Goal: Task Accomplishment & Management: Manage account settings

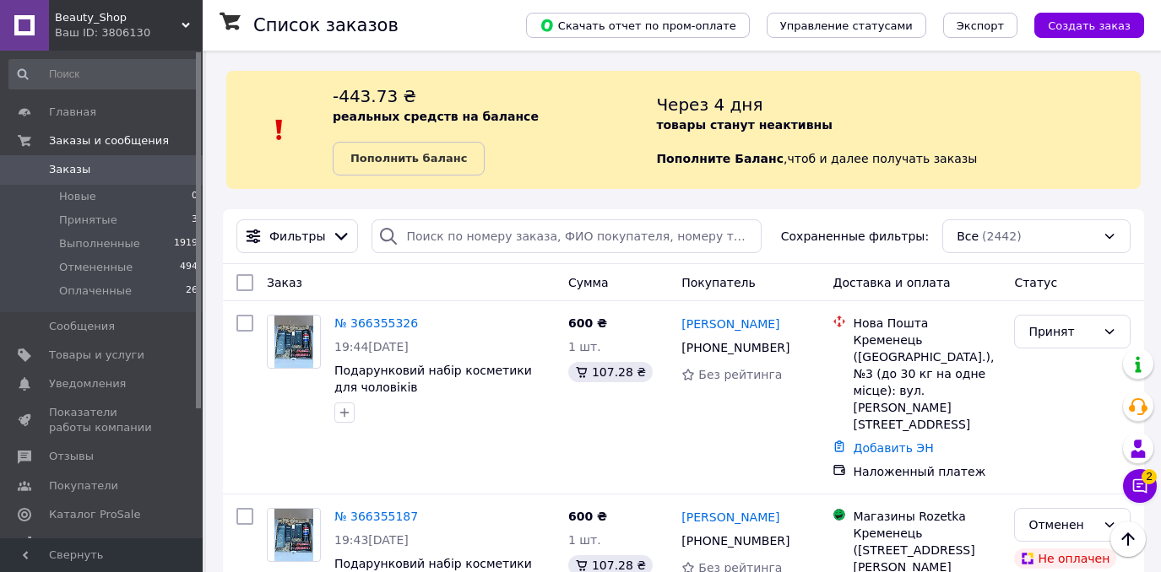
scroll to position [306, 0]
click at [1122, 508] on div "Отменен" at bounding box center [1072, 525] width 117 height 34
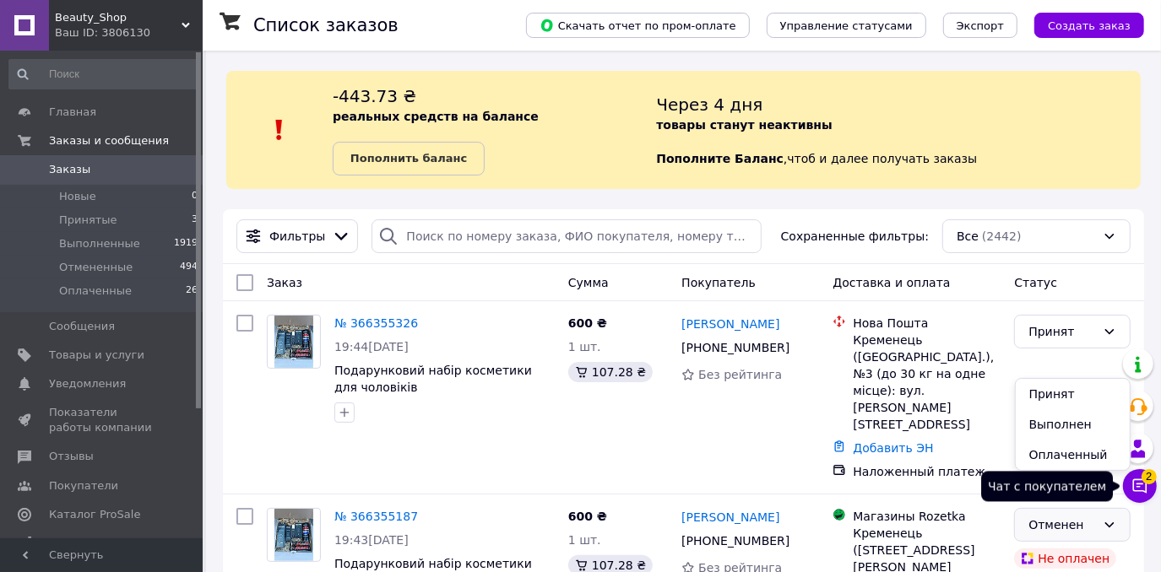
click at [1135, 484] on icon at bounding box center [1139, 486] width 17 height 17
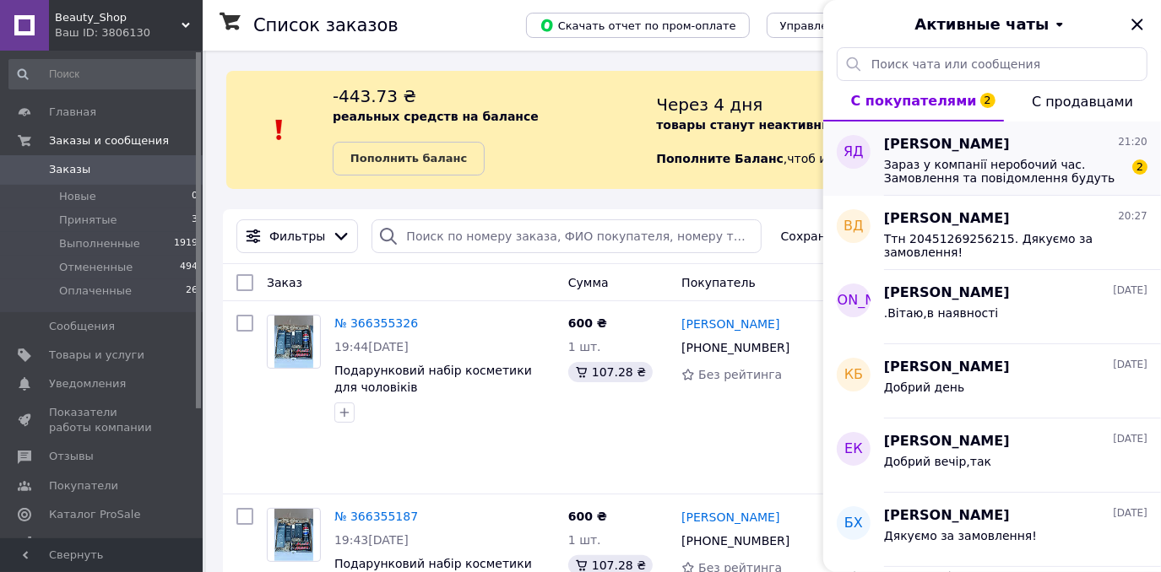
click at [1006, 165] on span "Зараз у компанії неробочий час. Замовлення та повідомлення будуть оброблені з 1…" at bounding box center [1004, 171] width 240 height 27
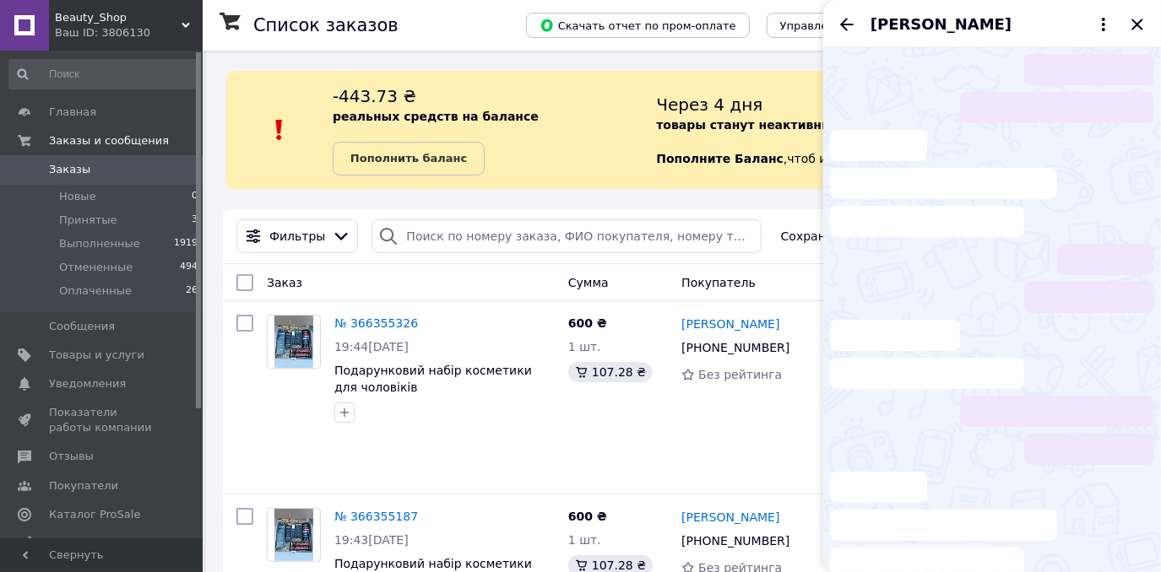
scroll to position [101, 0]
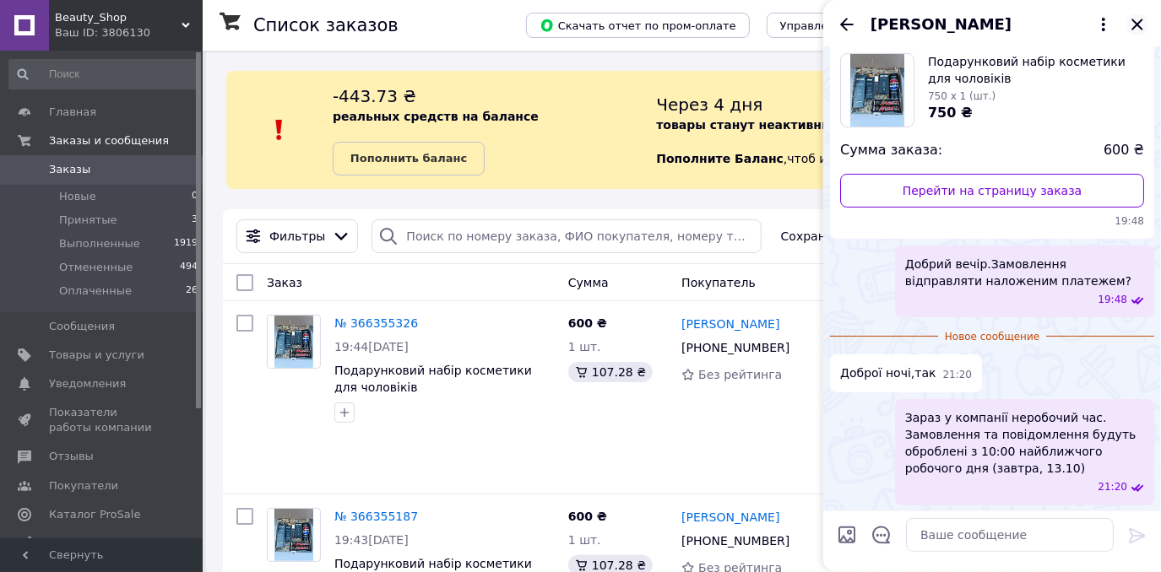
click at [1138, 28] on icon "Закрыть" at bounding box center [1137, 24] width 20 height 20
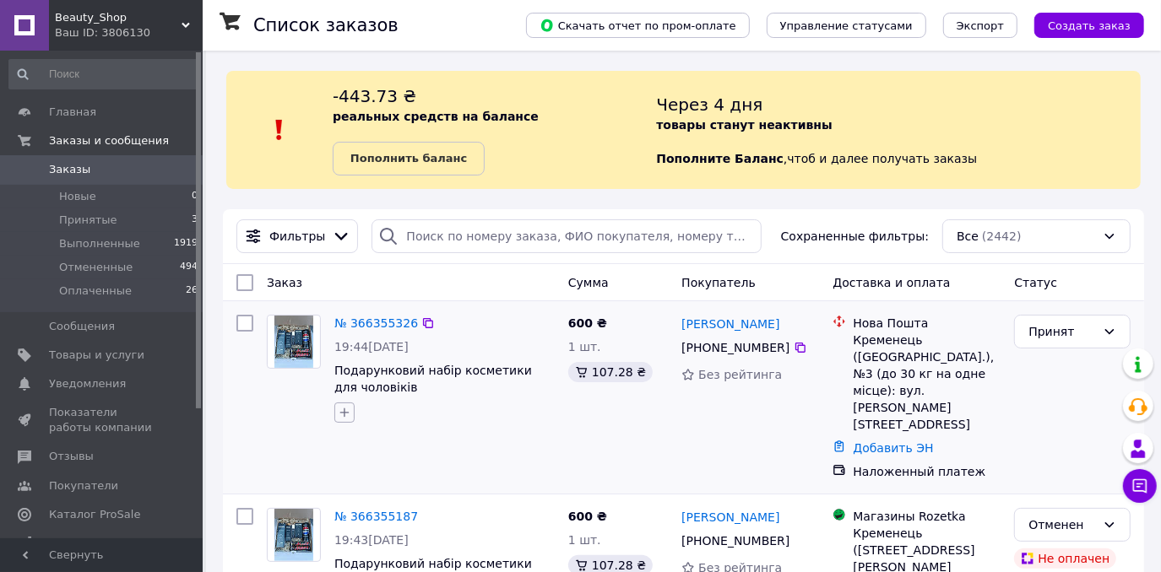
click at [339, 415] on icon "button" at bounding box center [345, 413] width 14 height 14
click at [346, 502] on li "без оплати" at bounding box center [438, 495] width 207 height 24
checkbox input "true"
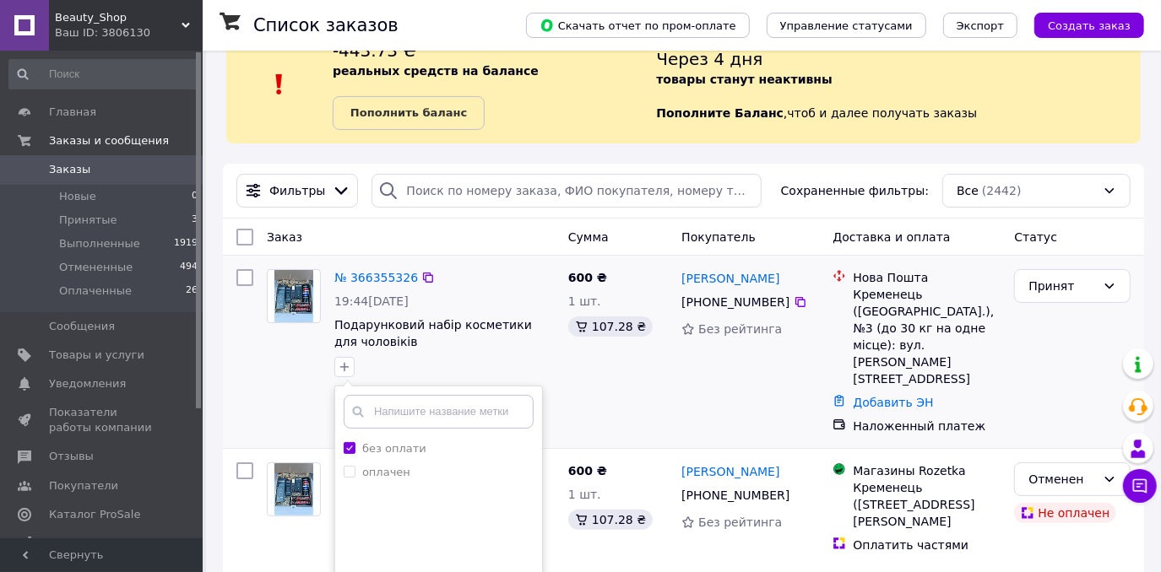
scroll to position [153, 0]
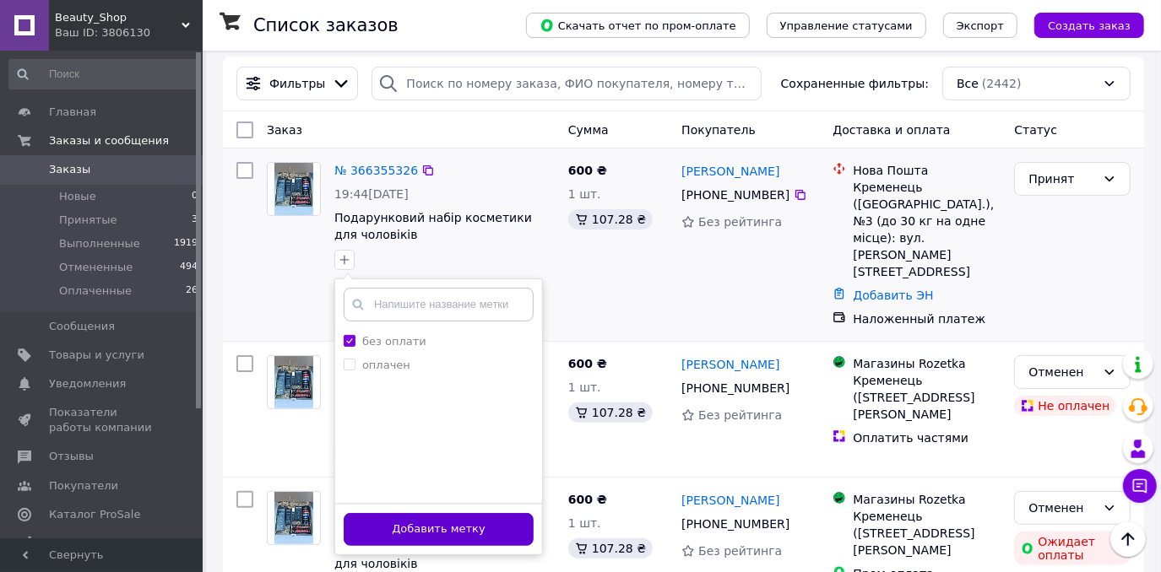
click at [483, 528] on button "Добавить метку" at bounding box center [439, 529] width 190 height 33
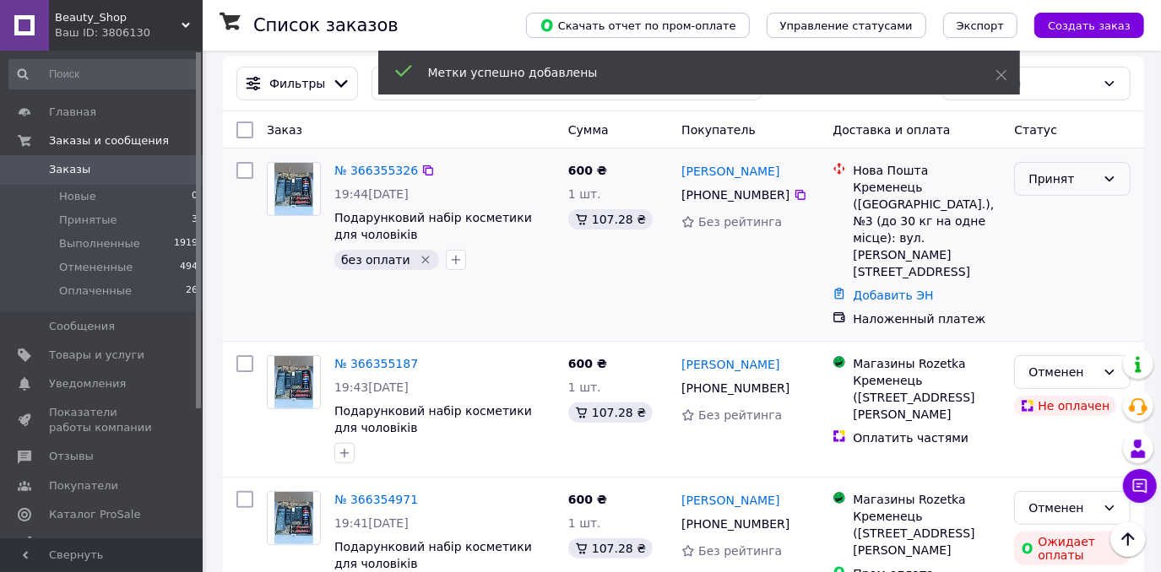
click at [1078, 179] on div "Принят" at bounding box center [1062, 179] width 68 height 19
click at [1092, 272] on li "Оплаченный" at bounding box center [1073, 275] width 115 height 30
click at [390, 175] on link "№ 366355326" at bounding box center [376, 171] width 84 height 14
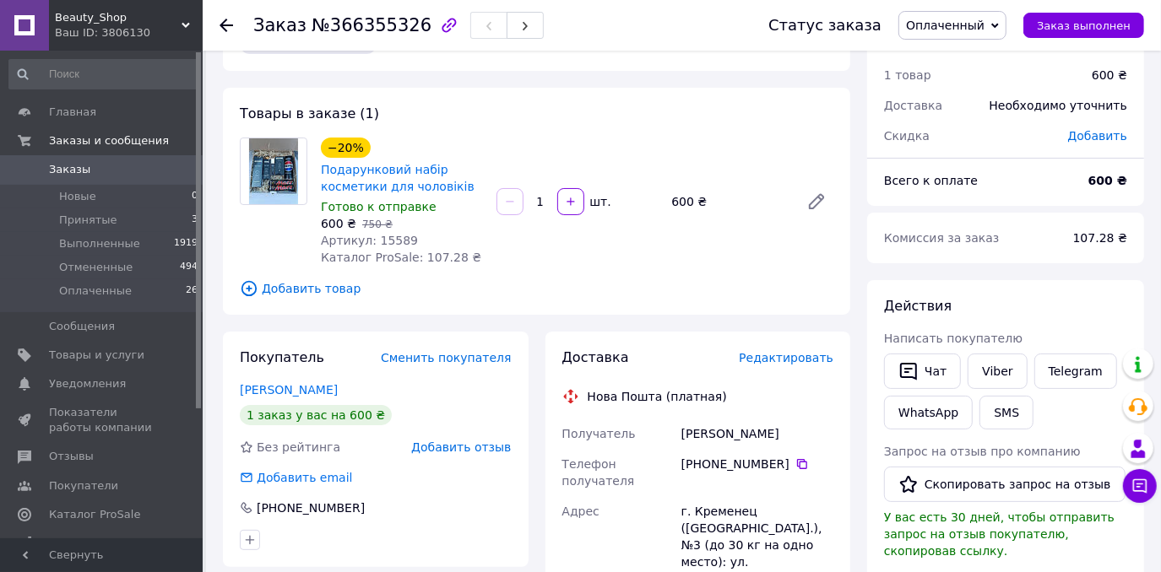
scroll to position [76, 0]
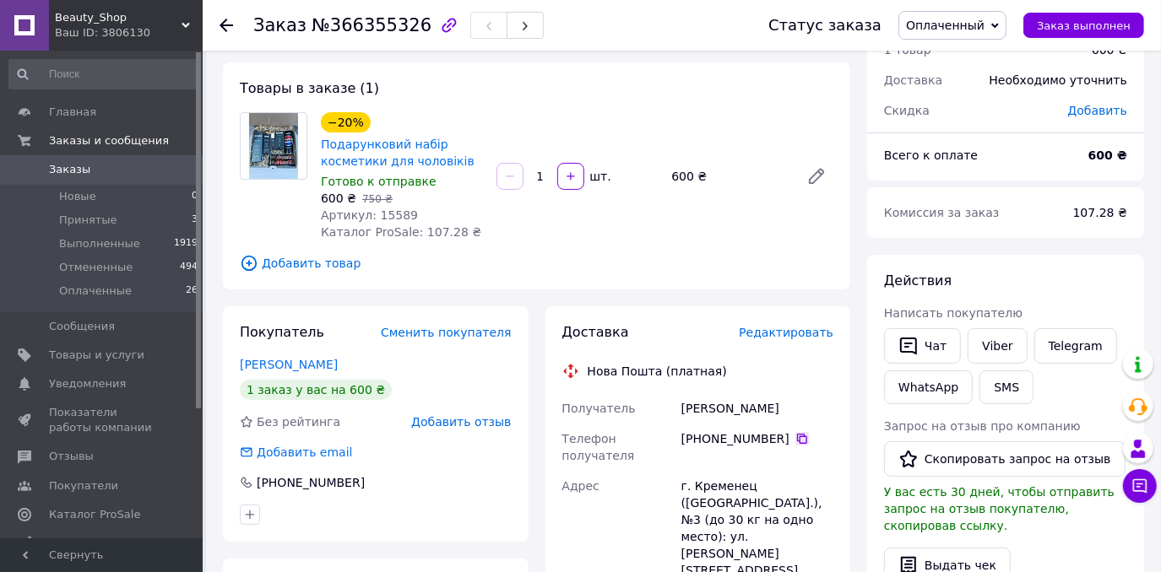
click at [797, 439] on icon at bounding box center [802, 439] width 10 height 10
drag, startPoint x: 716, startPoint y: 410, endPoint x: 672, endPoint y: 410, distance: 43.9
copy div "Получатель [PERSON_NAME]"
drag, startPoint x: 746, startPoint y: 409, endPoint x: 721, endPoint y: 412, distance: 24.7
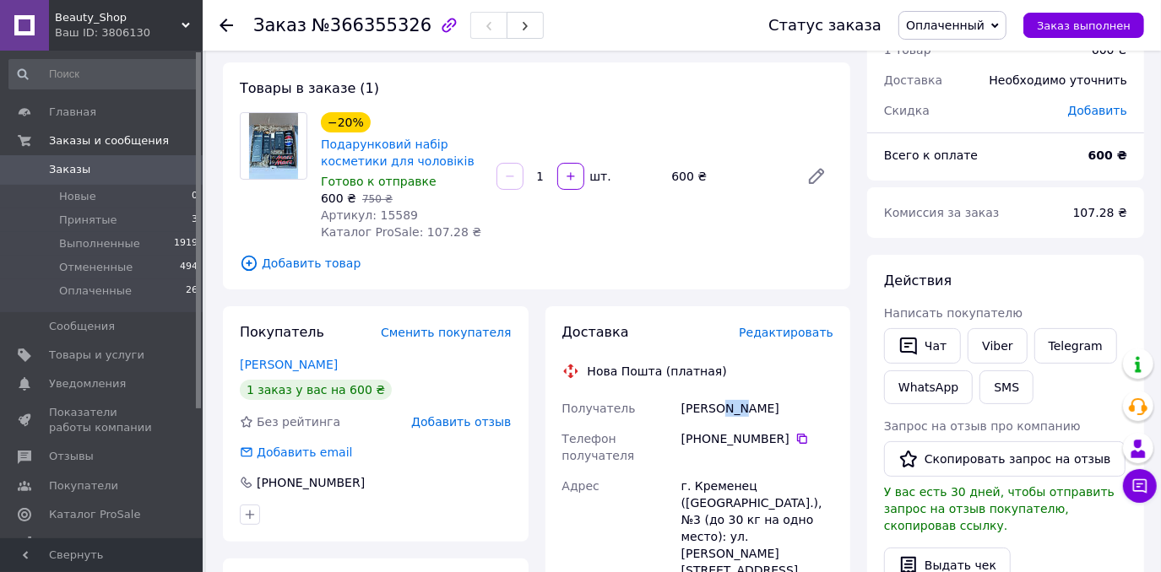
click at [721, 412] on div "[PERSON_NAME]" at bounding box center [757, 408] width 159 height 30
copy div "[PERSON_NAME]"
drag, startPoint x: 755, startPoint y: 474, endPoint x: 691, endPoint y: 474, distance: 63.3
click at [691, 474] on div "г. Кременец ([GEOGRAPHIC_DATA].), №3 (до 30 кг на одно место): ул. [PERSON_NAME…" at bounding box center [757, 528] width 159 height 115
copy div "Кременец"
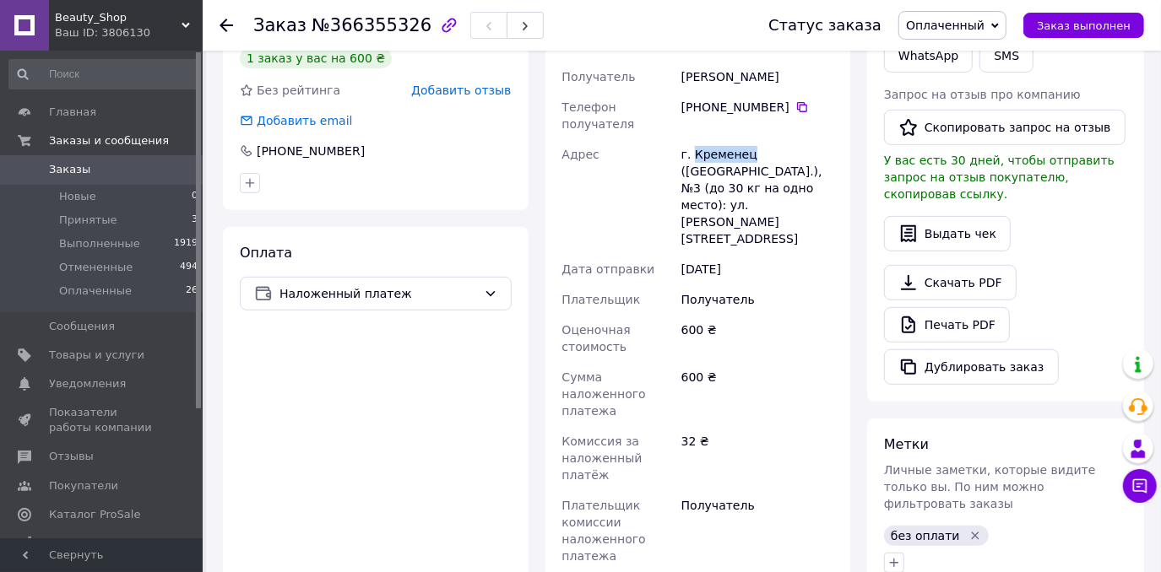
scroll to position [537, 0]
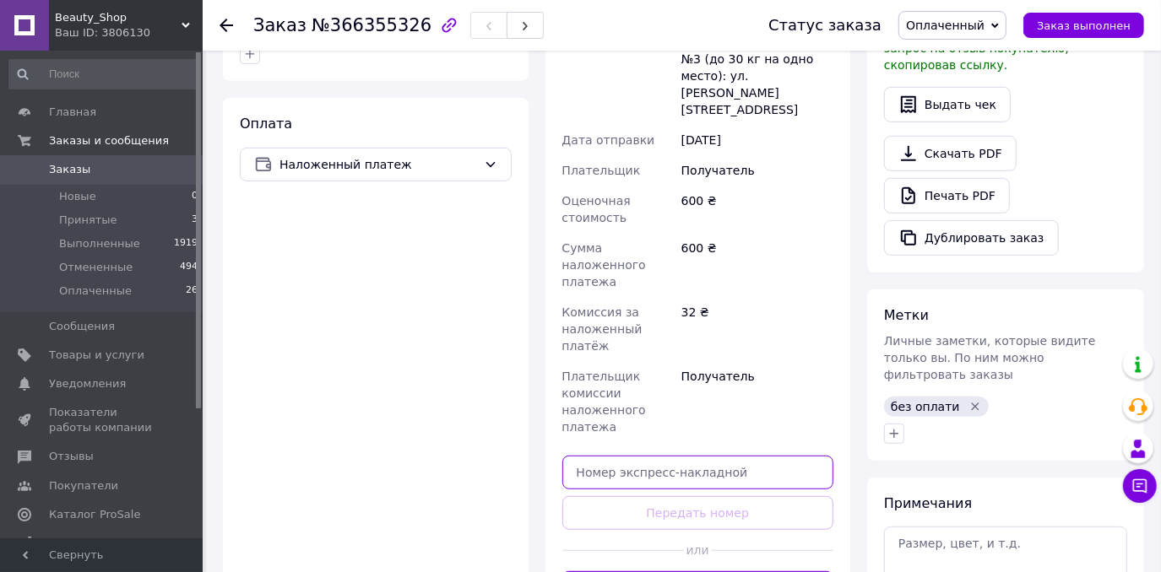
click at [729, 456] on input "text" at bounding box center [698, 473] width 272 height 34
paste input "20451269278799"
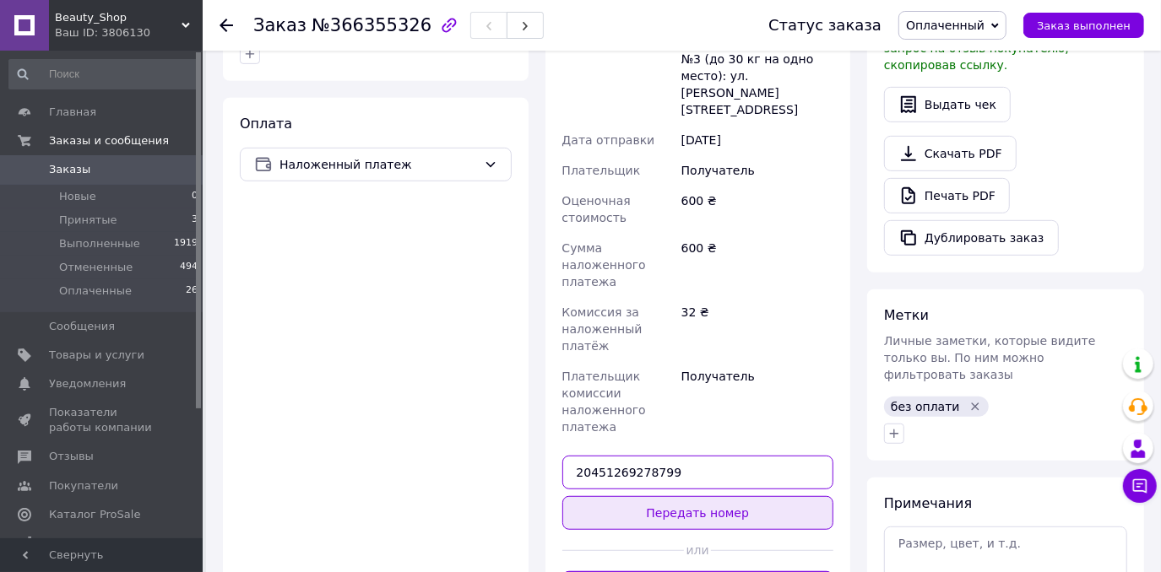
type input "20451269278799"
click at [697, 496] on button "Передать номер" at bounding box center [698, 513] width 272 height 34
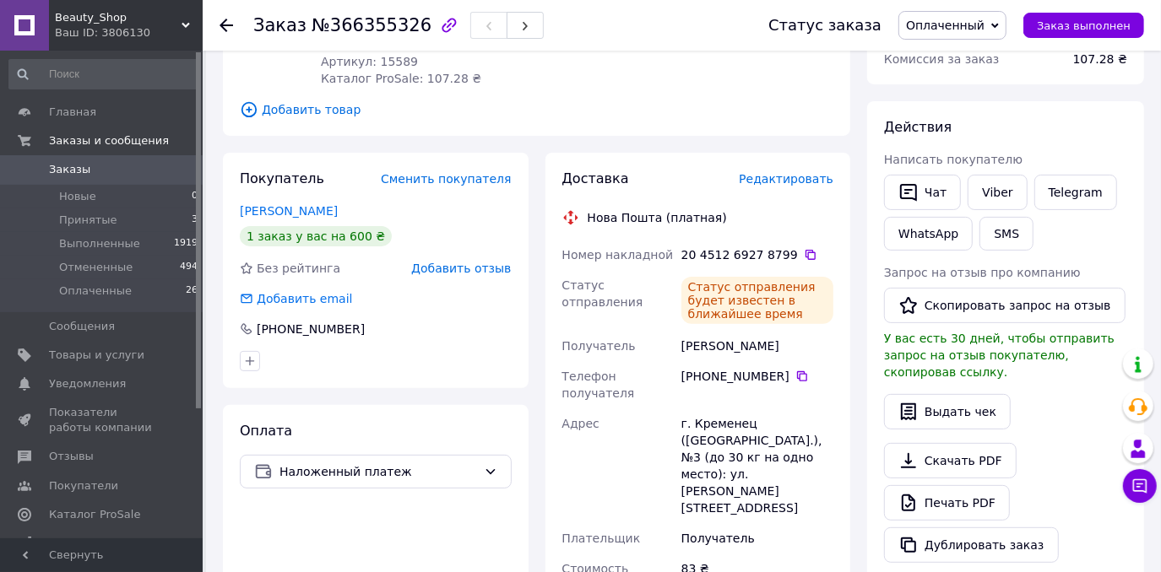
scroll to position [0, 0]
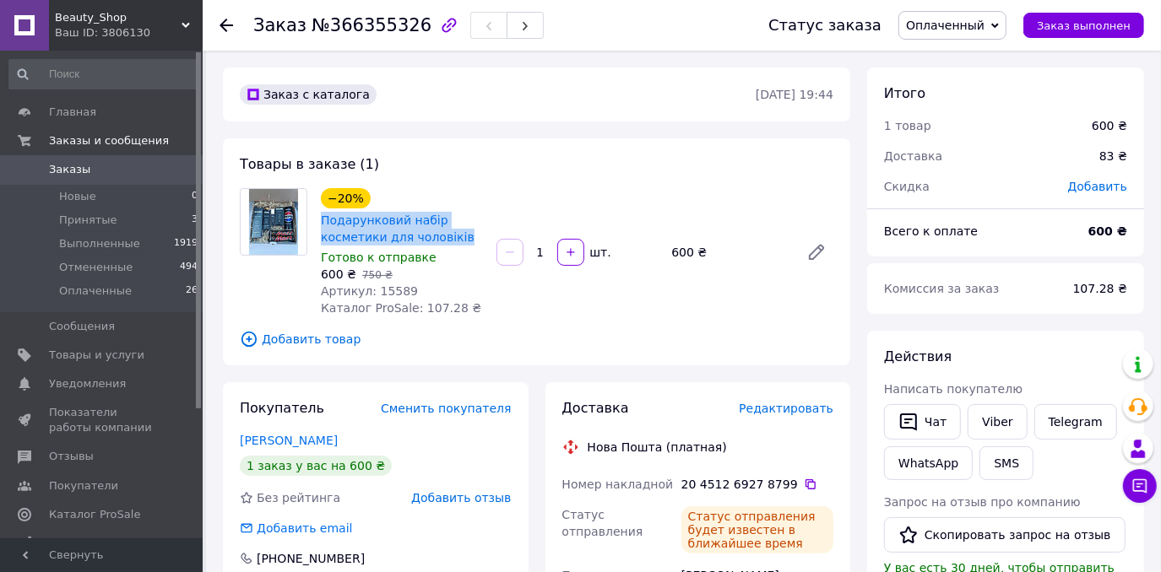
copy link "Подарунковий набір косметики для чоловіків"
drag, startPoint x: 317, startPoint y: 214, endPoint x: 457, endPoint y: 232, distance: 141.4
click at [457, 232] on div "−20% Подарунковий набір косметики для чоловіків Готово к отправке 600 ₴   750 ₴…" at bounding box center [402, 252] width 176 height 135
click at [939, 418] on button "Чат" at bounding box center [922, 421] width 77 height 35
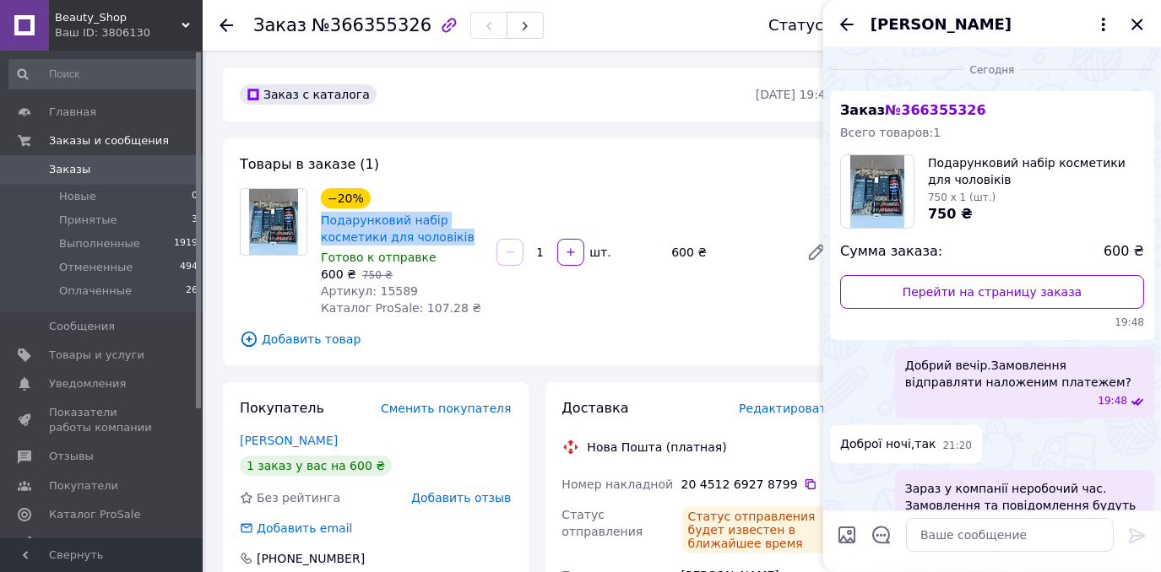
scroll to position [71, 0]
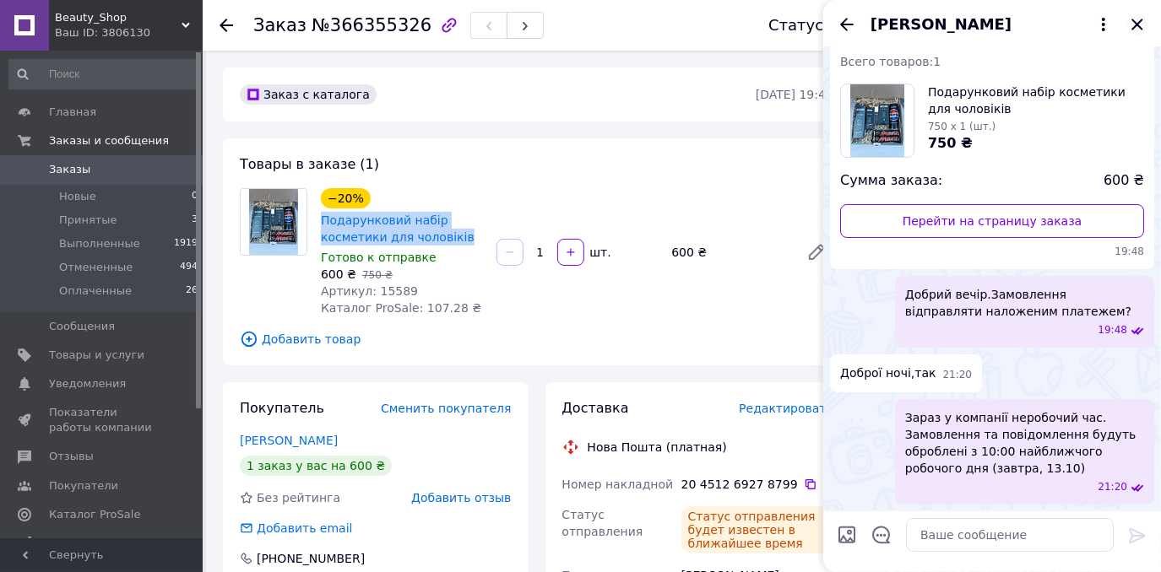
click at [1138, 26] on icon "Закрыть" at bounding box center [1137, 24] width 20 height 20
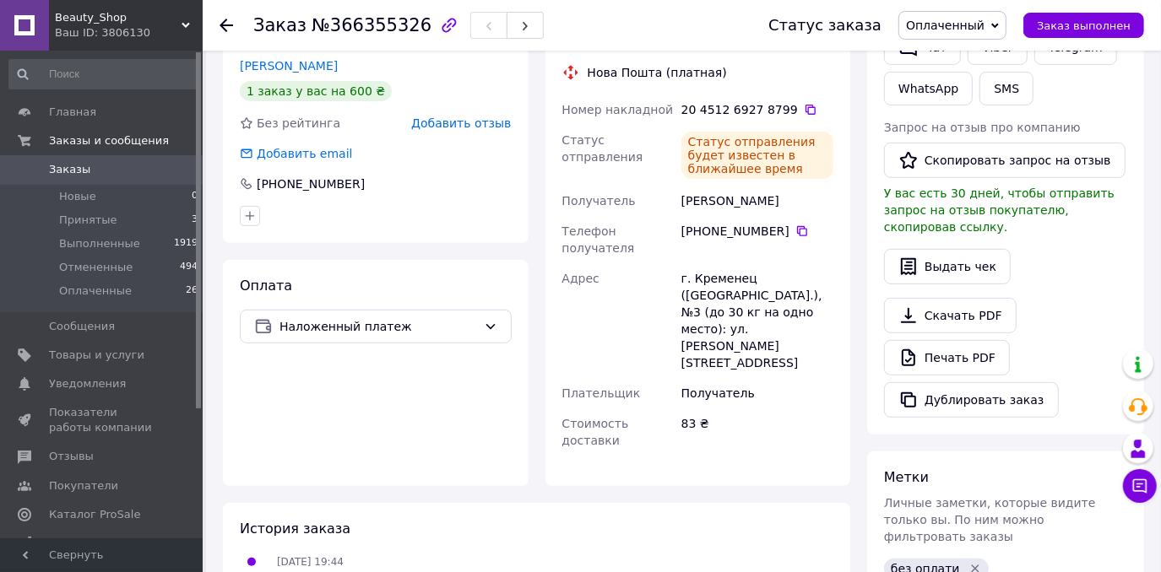
scroll to position [383, 0]
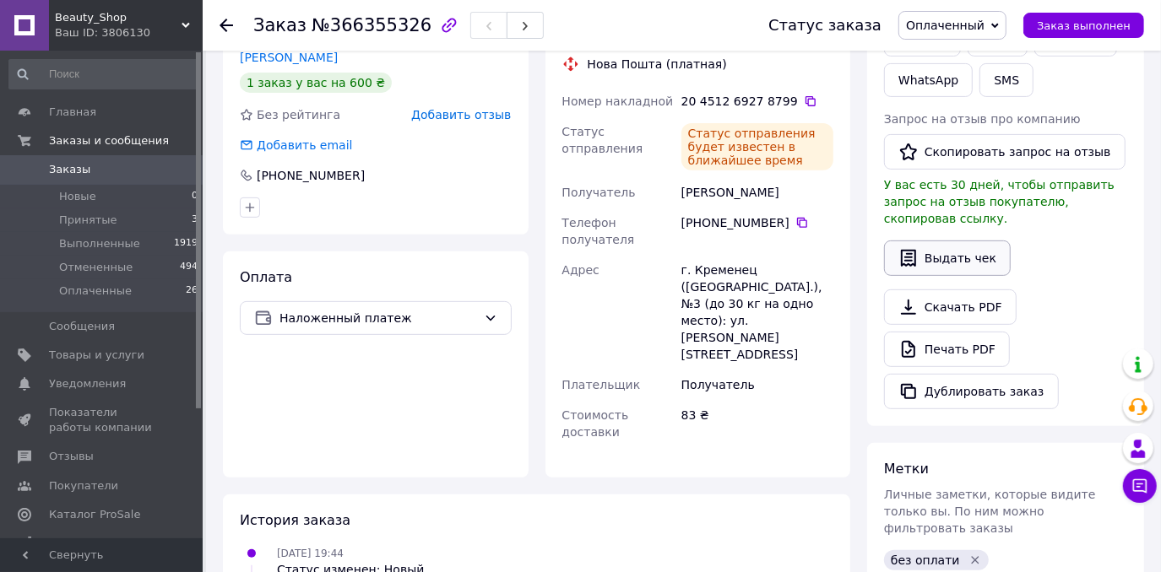
click at [954, 241] on button "Выдать чек" at bounding box center [947, 258] width 127 height 35
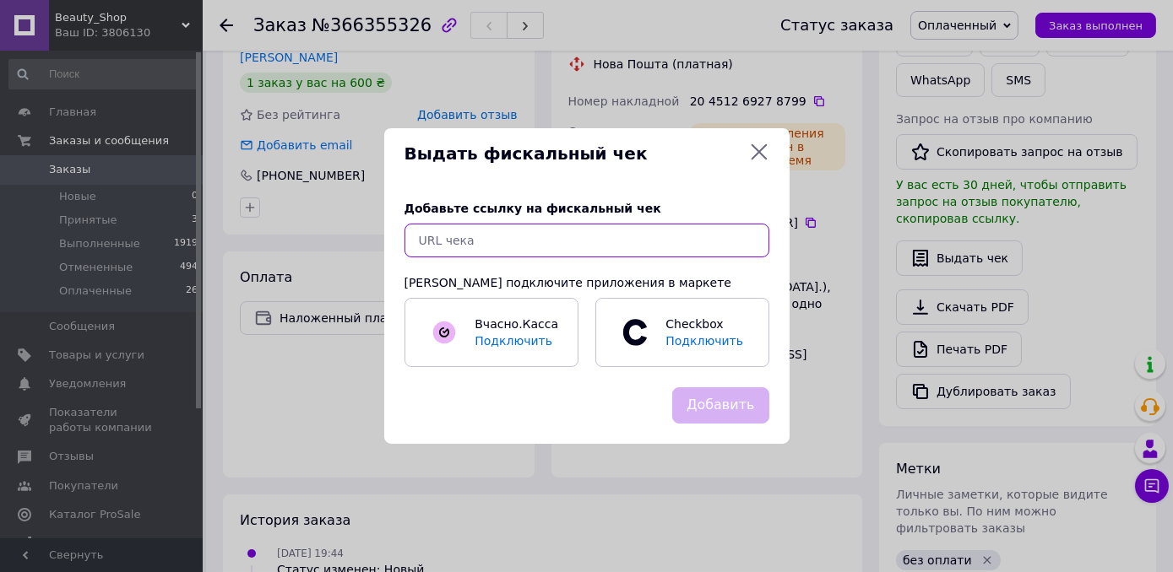
click at [697, 242] on input "text" at bounding box center [586, 241] width 365 height 34
paste input "[URL][DOMAIN_NAME]"
type input "[URL][DOMAIN_NAME]"
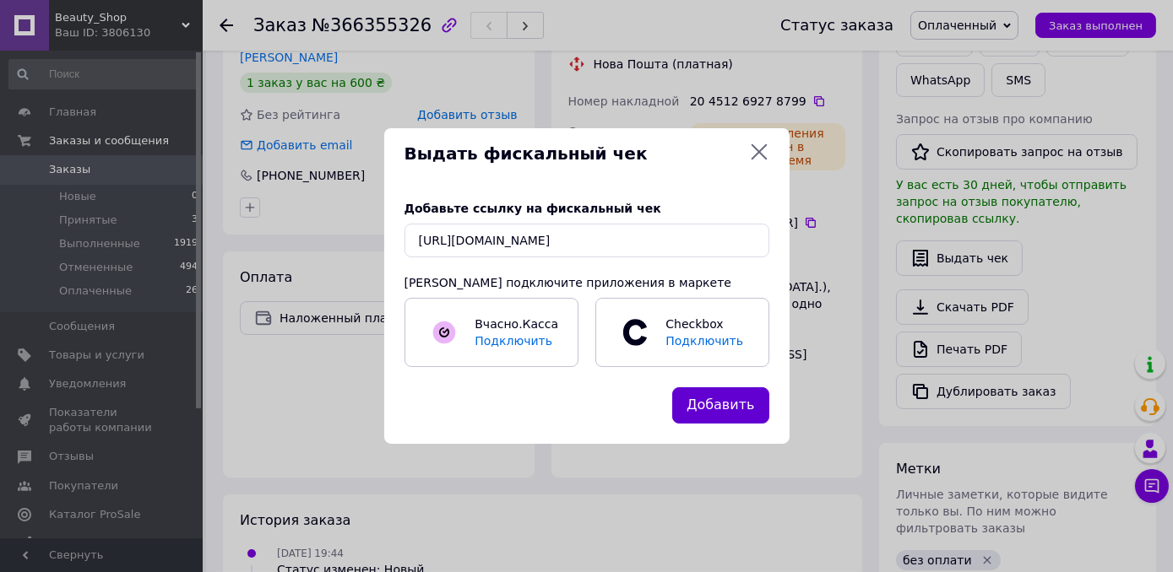
click at [702, 409] on button "Добавить" at bounding box center [720, 406] width 97 height 36
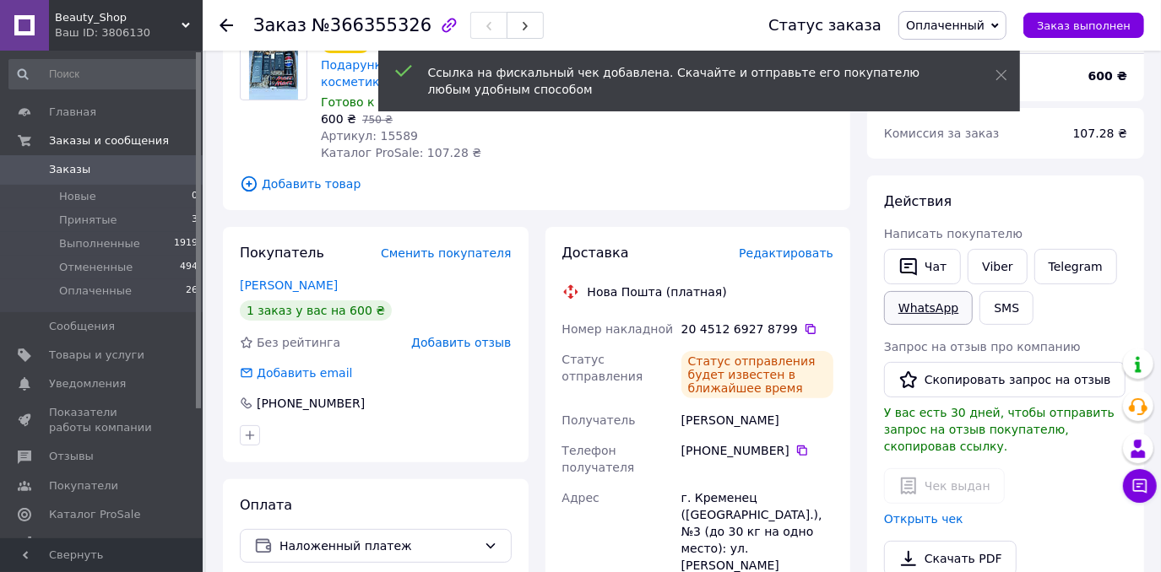
scroll to position [153, 0]
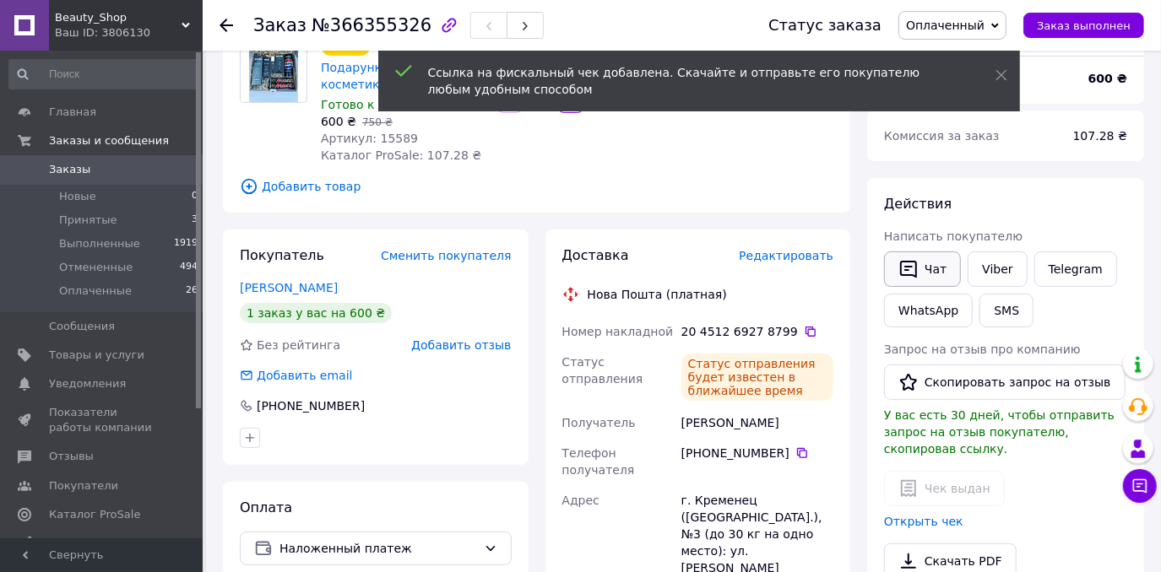
click at [948, 273] on button "Чат" at bounding box center [922, 269] width 77 height 35
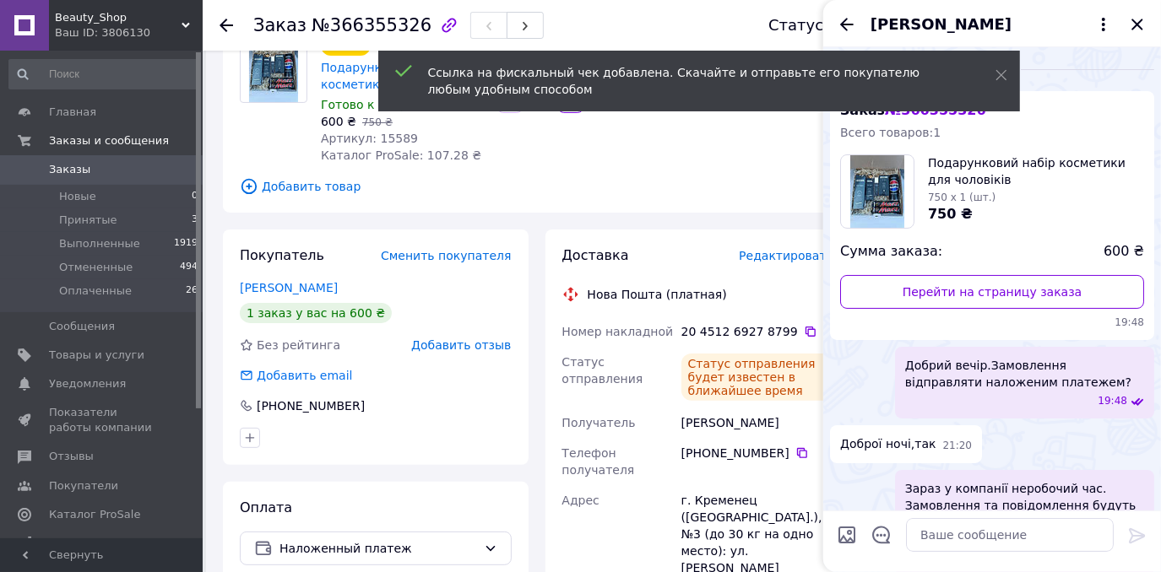
scroll to position [71, 0]
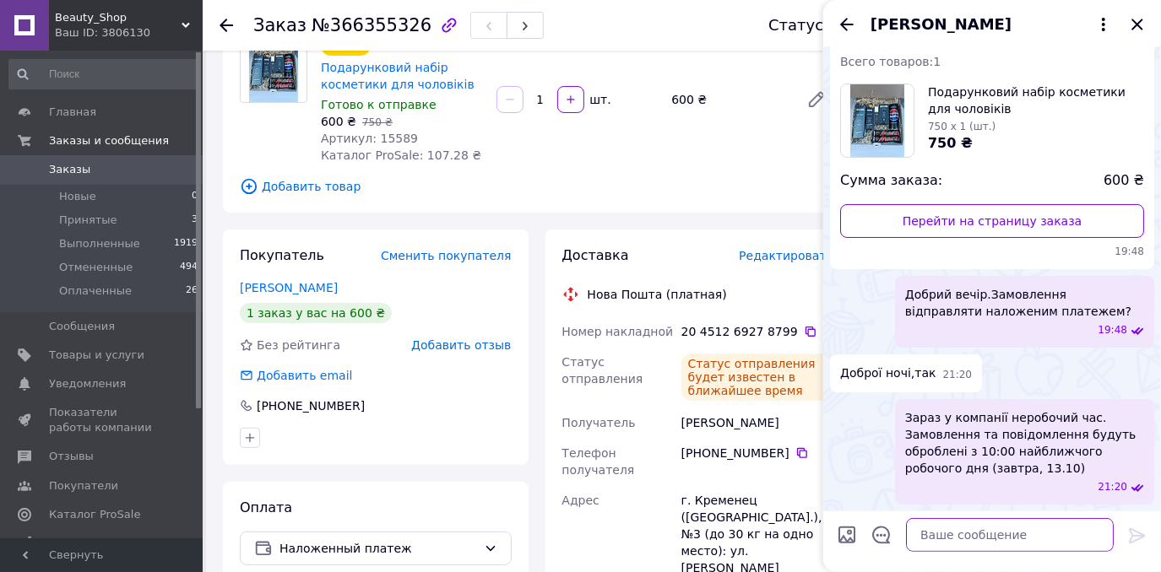
click at [1008, 537] on textarea at bounding box center [1010, 535] width 208 height 34
paste textarea "[URL][DOMAIN_NAME]"
type textarea "[URL][DOMAIN_NAME]"
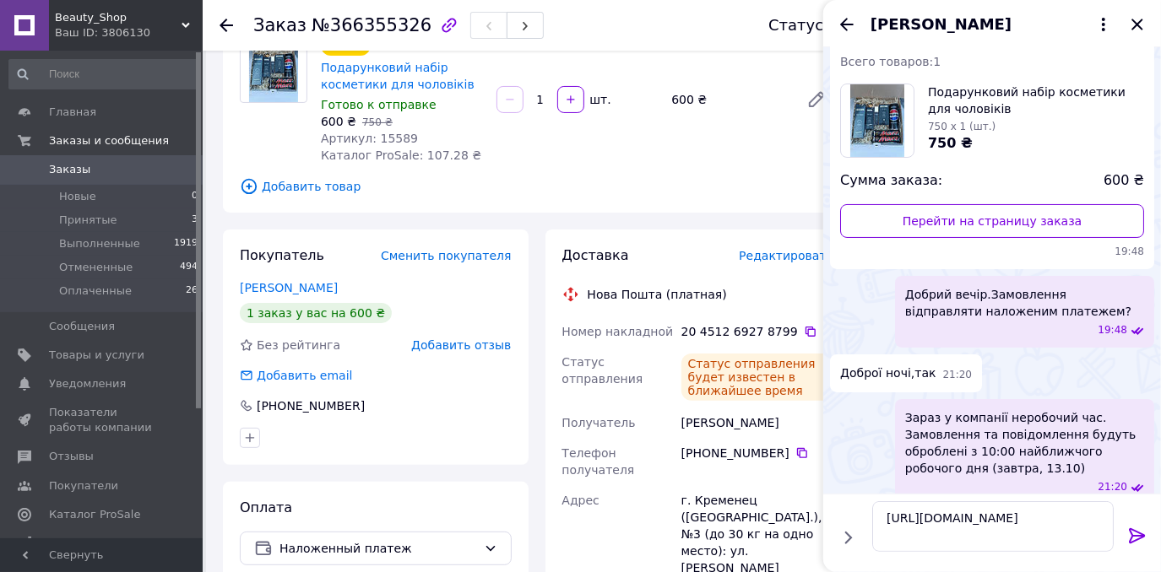
click at [1131, 534] on icon at bounding box center [1137, 536] width 20 height 20
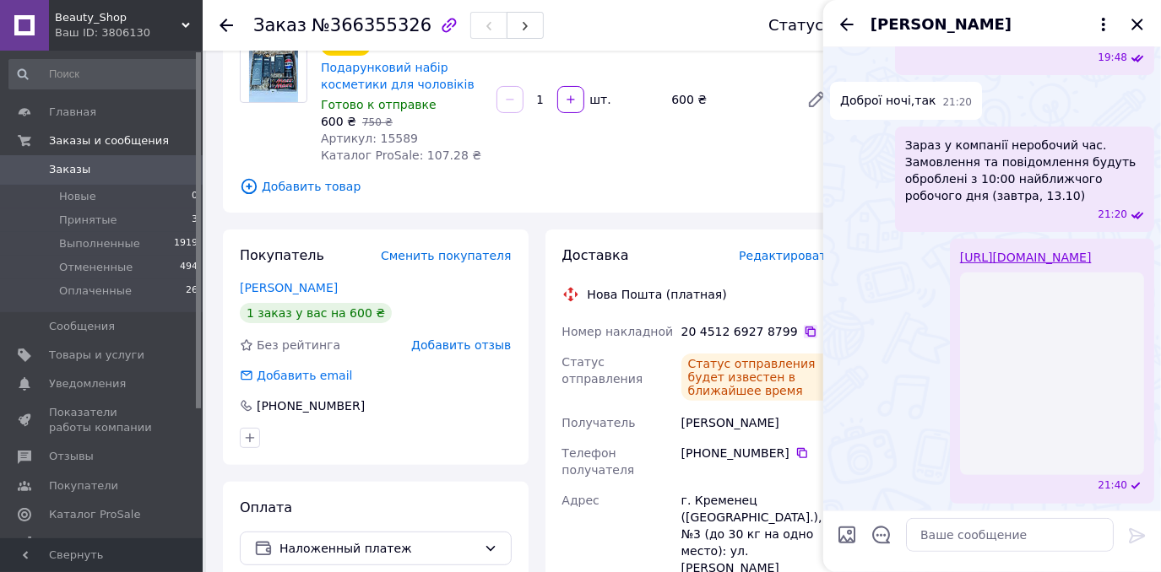
click at [804, 336] on icon at bounding box center [811, 332] width 14 height 14
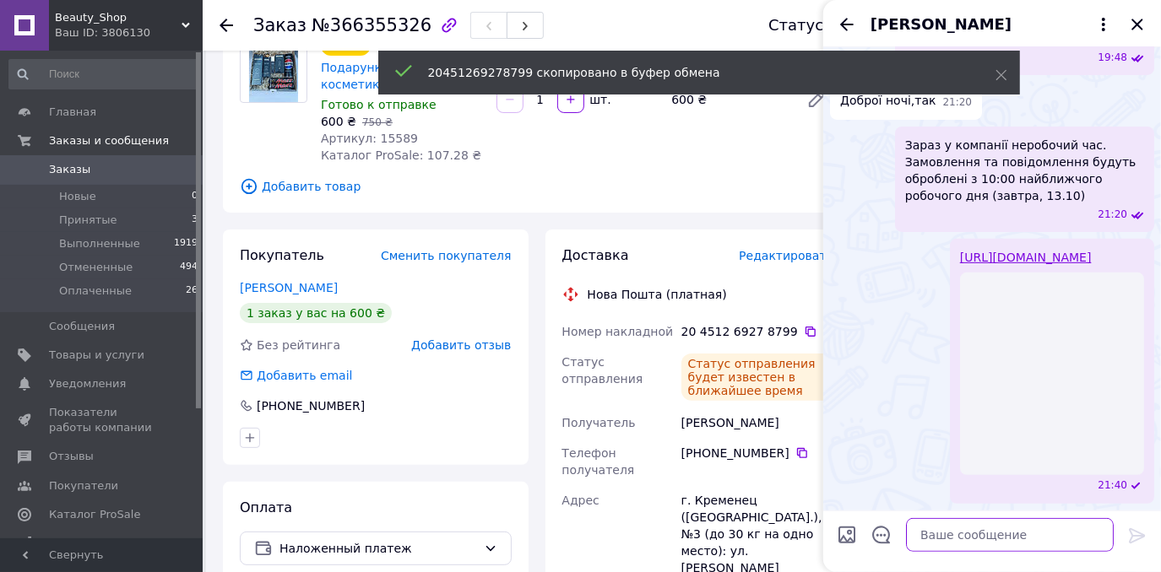
click at [939, 550] on textarea at bounding box center [1010, 535] width 208 height 34
paste textarea "20451269278799"
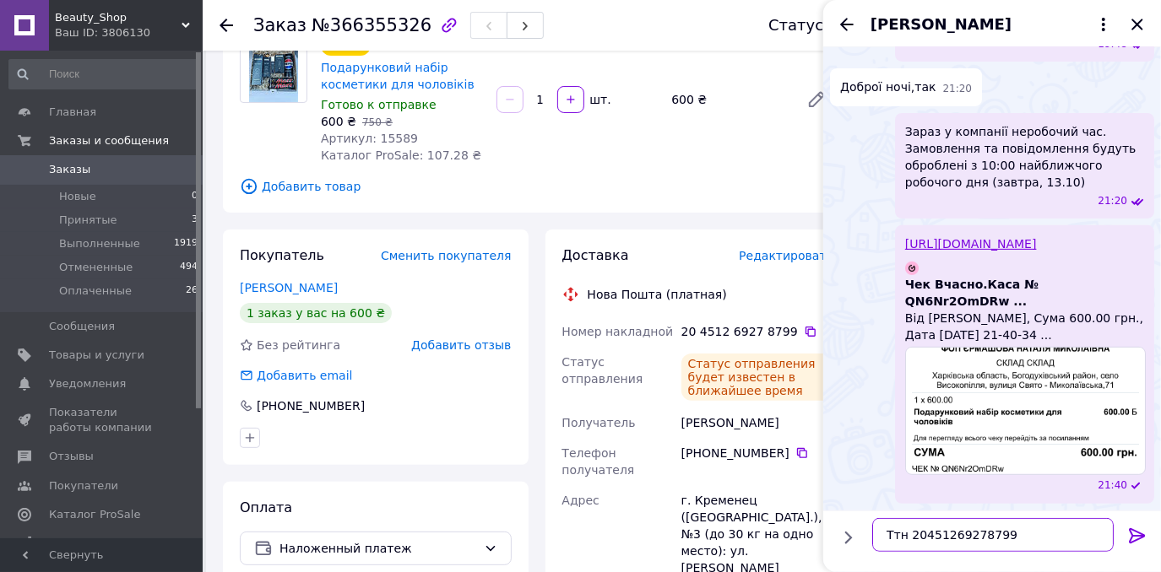
type textarea "Ттн 20451269278799"
click at [1132, 532] on icon at bounding box center [1137, 536] width 20 height 20
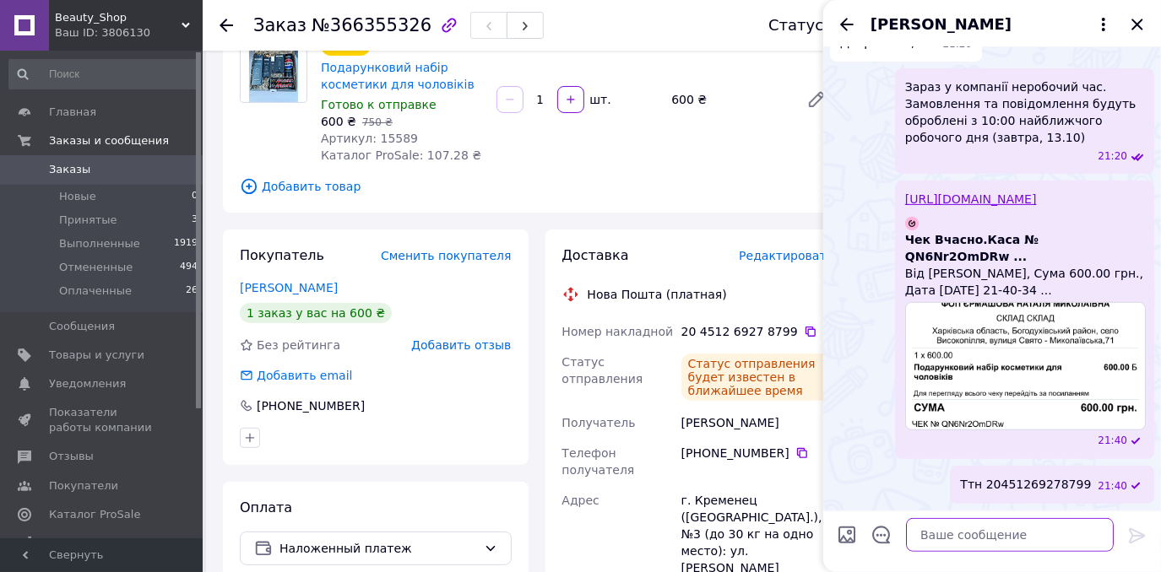
click at [947, 544] on textarea at bounding box center [1010, 535] width 208 height 34
type textarea "Дякуємо за замовлення!"
click at [1130, 539] on icon at bounding box center [1137, 536] width 20 height 20
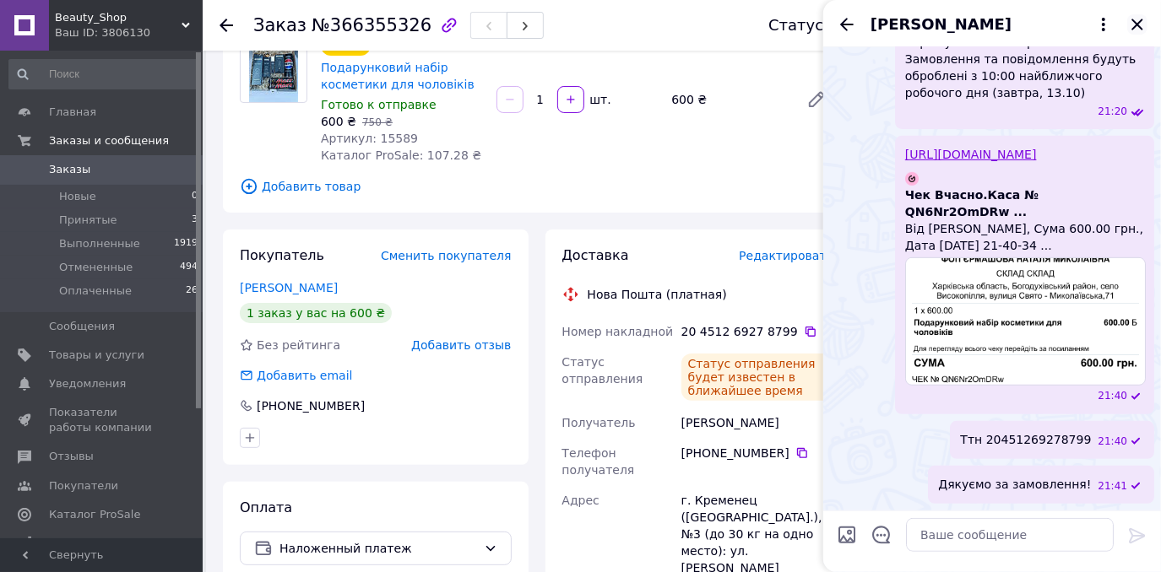
click at [1138, 24] on icon "Закрыть" at bounding box center [1136, 24] width 11 height 11
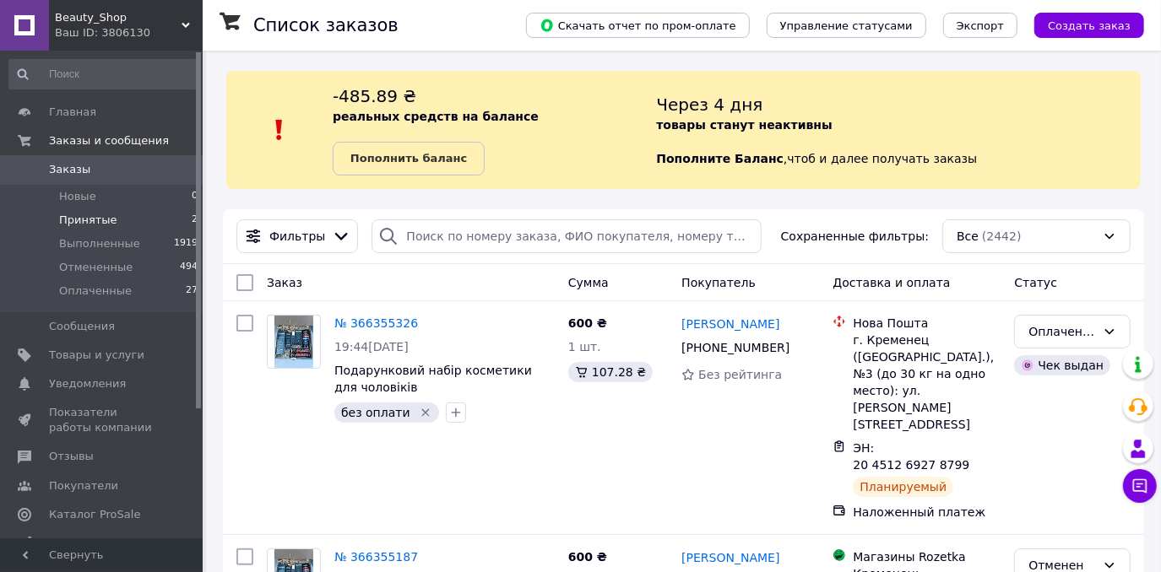
click at [115, 224] on li "Принятые 2" at bounding box center [104, 221] width 208 height 24
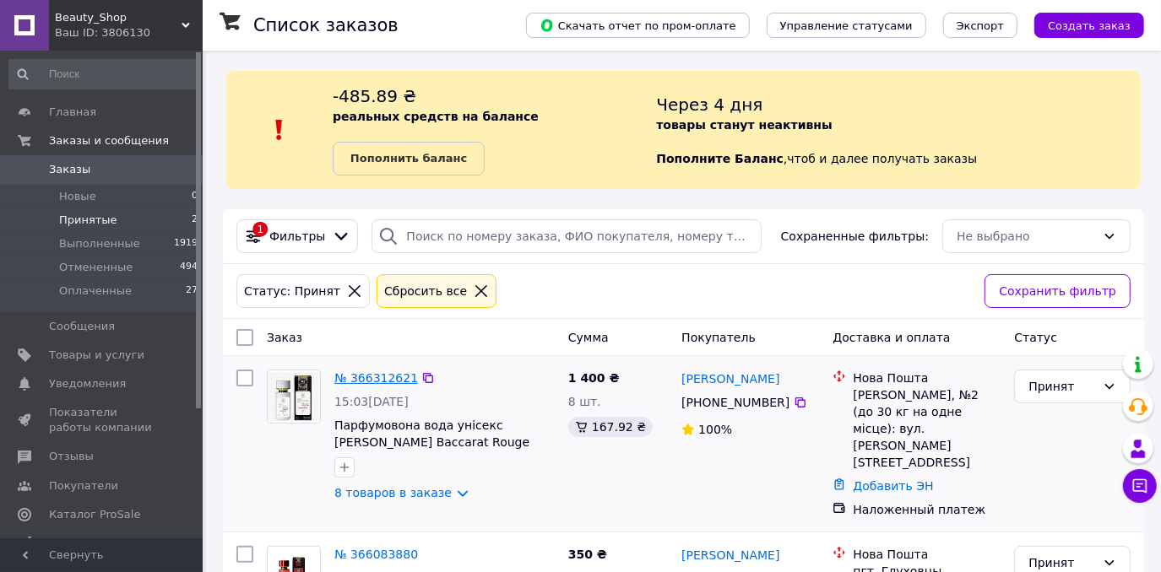
click at [379, 382] on link "№ 366312621" at bounding box center [376, 378] width 84 height 14
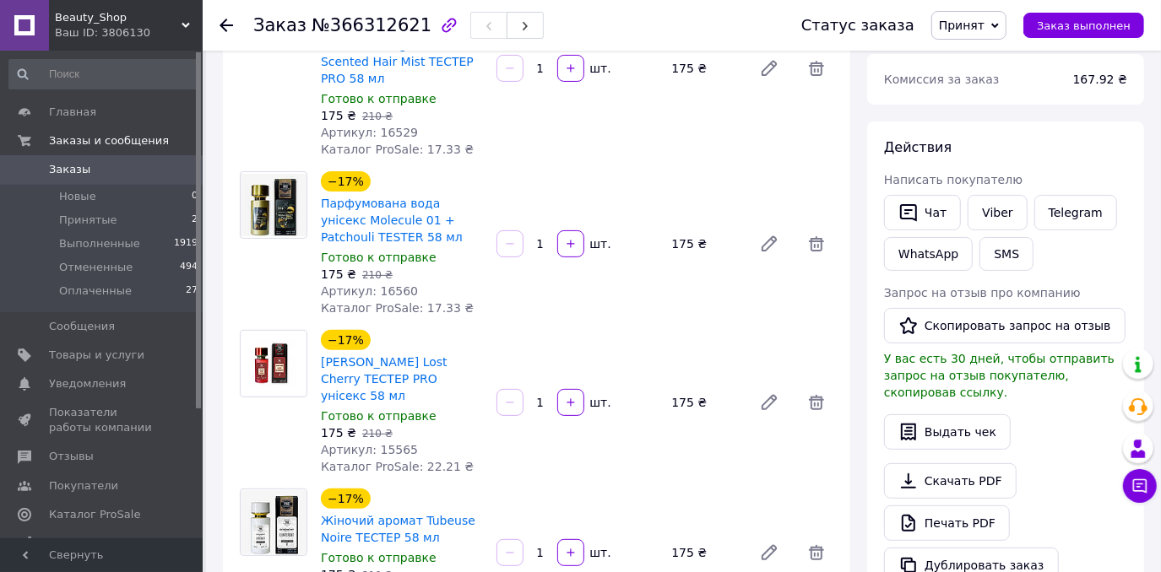
scroll to position [230, 0]
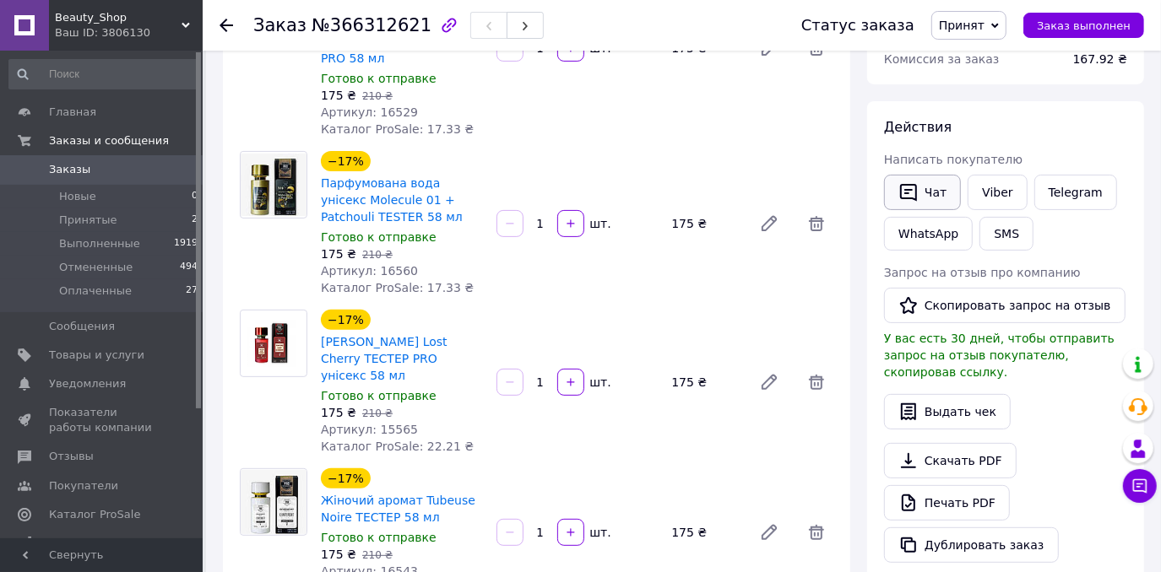
click at [932, 183] on button "Чат" at bounding box center [922, 192] width 77 height 35
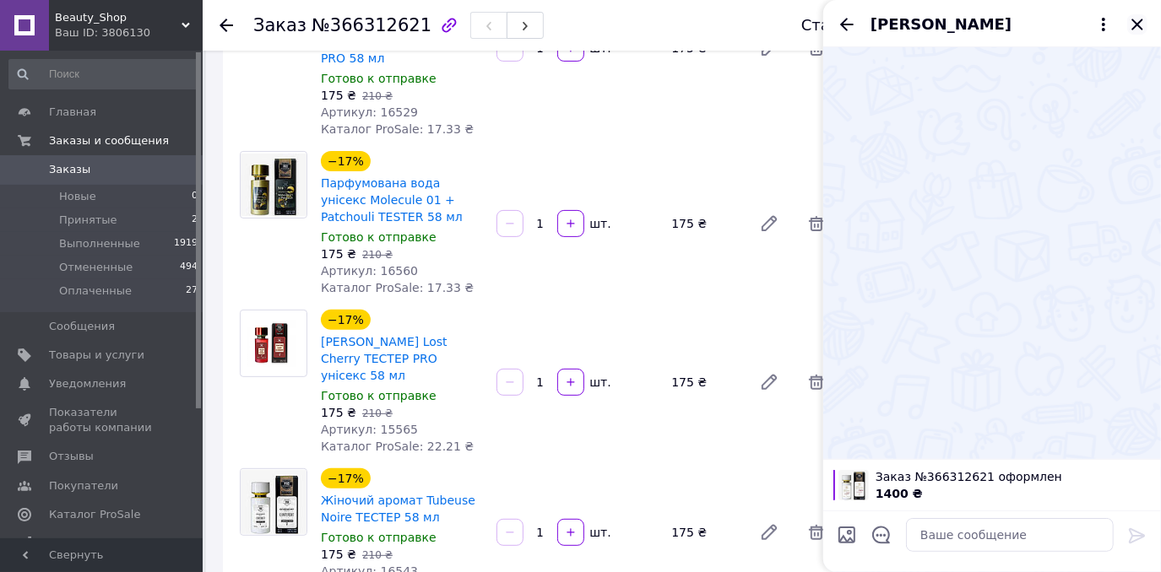
click at [1136, 28] on icon "Закрыть" at bounding box center [1137, 24] width 20 height 20
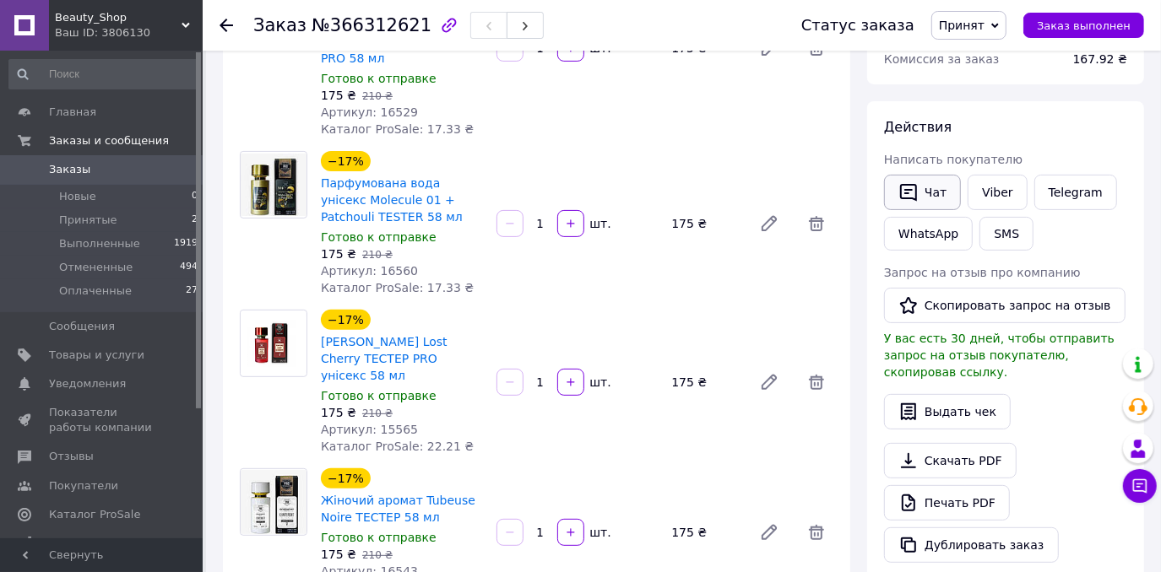
click at [930, 198] on button "Чат" at bounding box center [922, 192] width 77 height 35
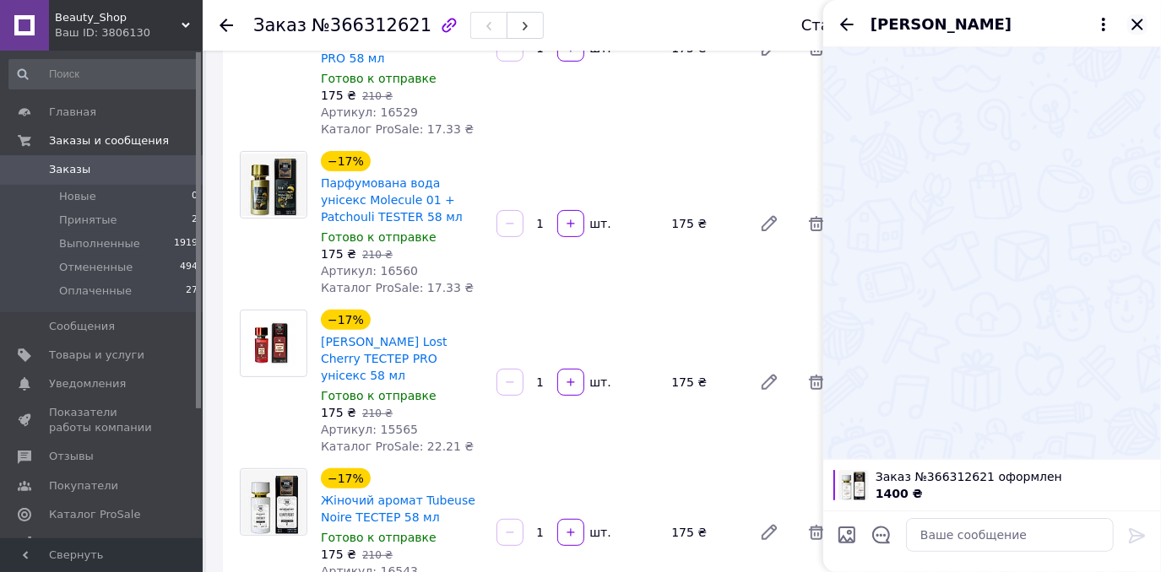
click at [1136, 25] on icon "Закрыть" at bounding box center [1137, 24] width 20 height 20
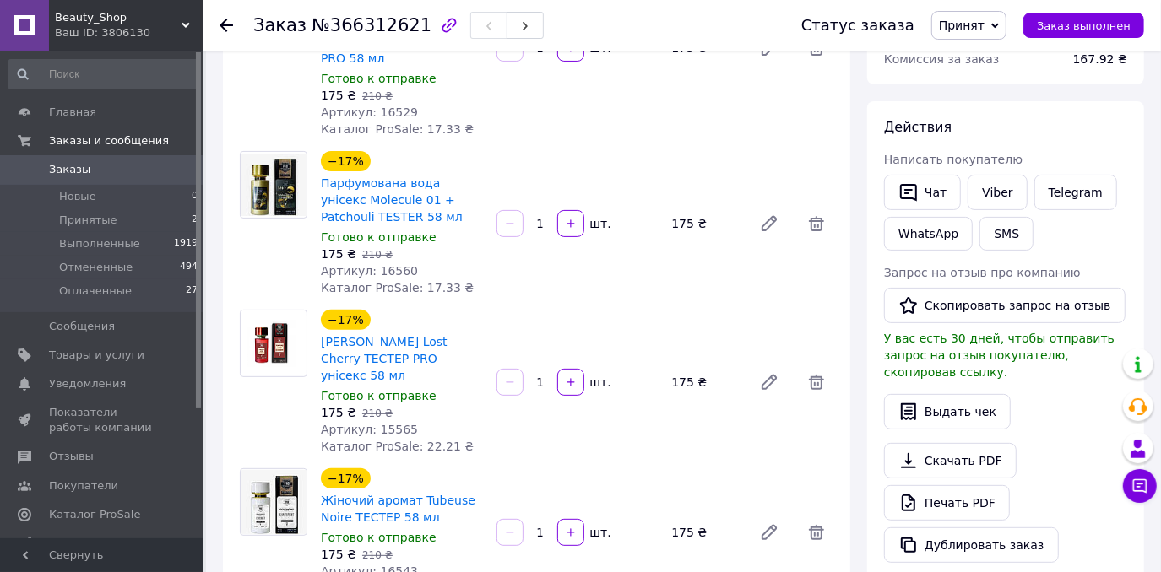
click at [123, 162] on span "Заказы" at bounding box center [102, 169] width 107 height 15
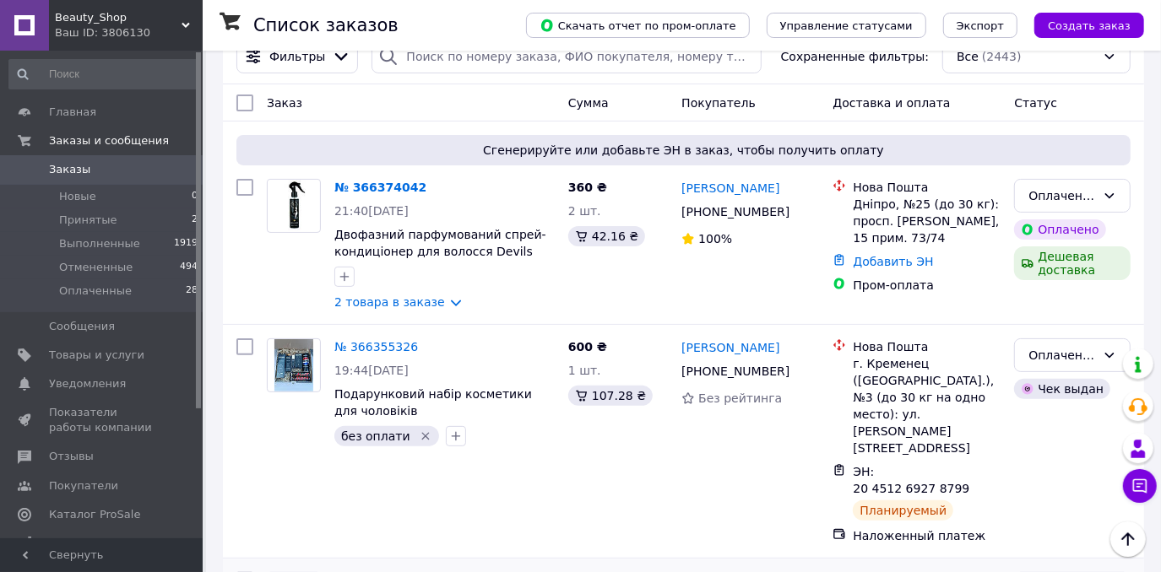
scroll to position [153, 0]
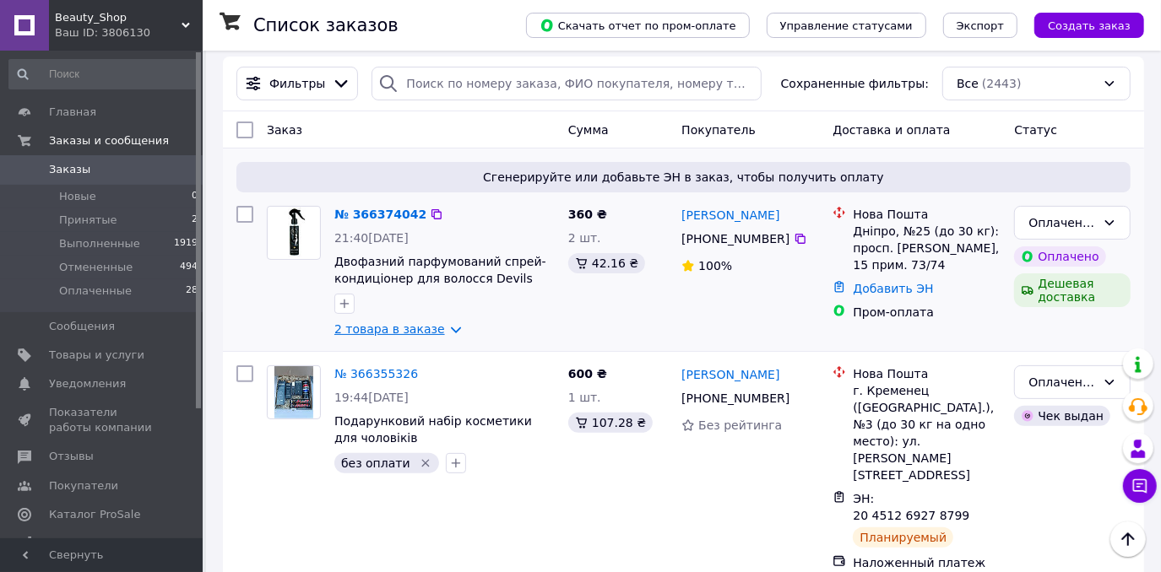
click at [444, 329] on link "2 товара в заказе" at bounding box center [389, 330] width 111 height 14
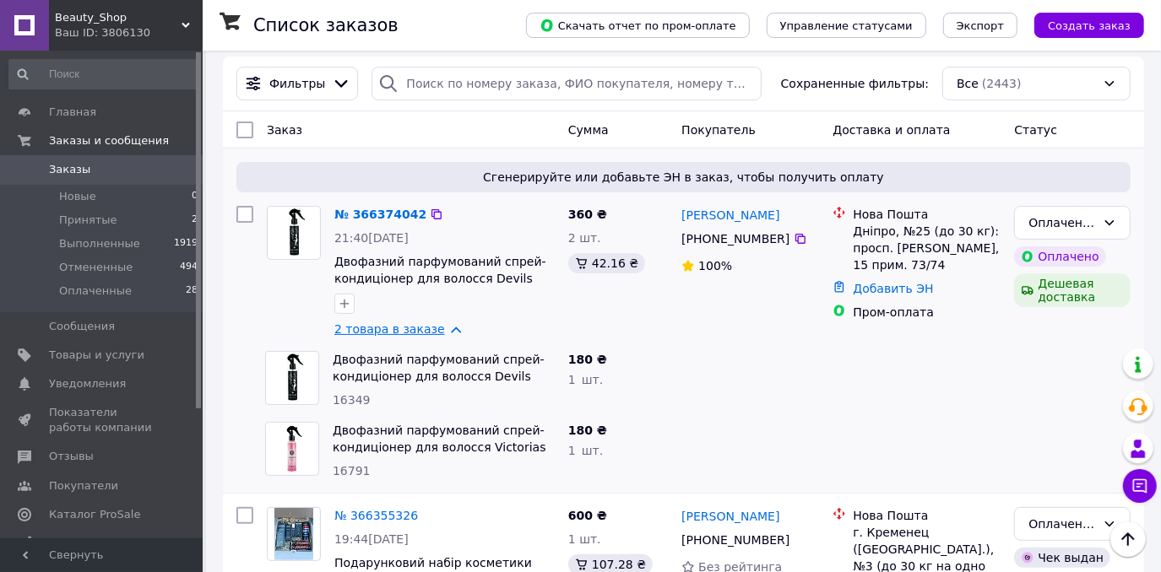
click at [444, 329] on link "2 товара в заказе" at bounding box center [389, 330] width 111 height 14
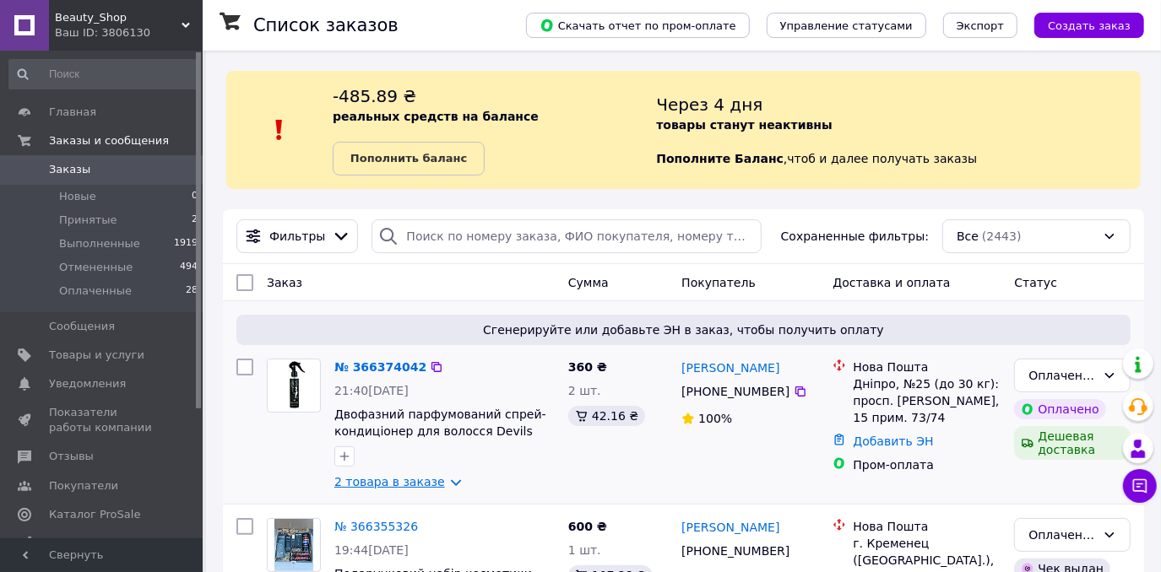
click at [431, 485] on link "2 товара в заказе" at bounding box center [389, 482] width 111 height 14
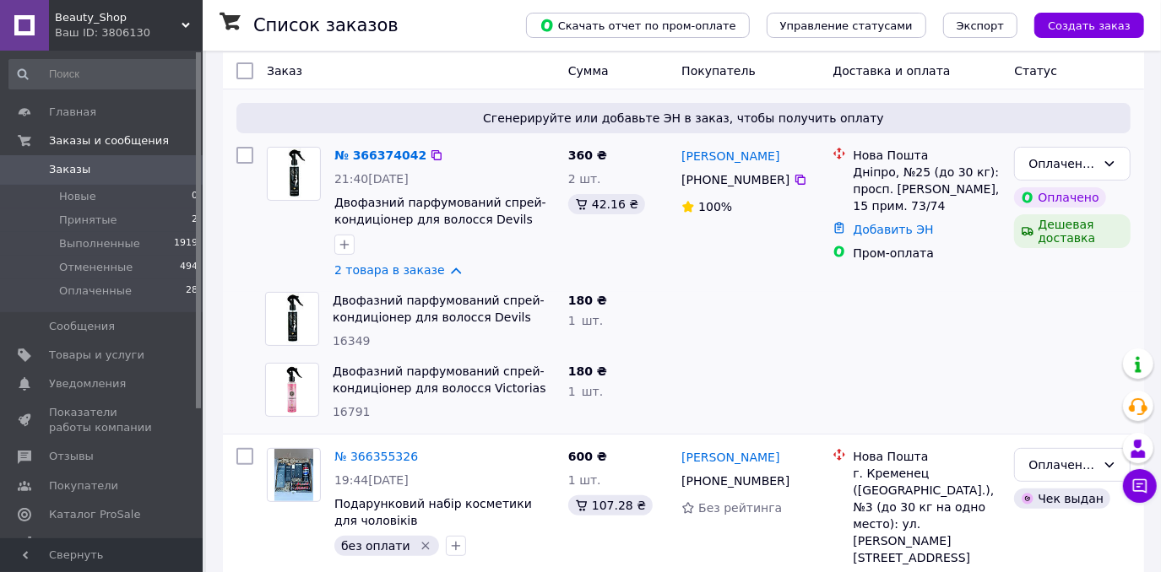
scroll to position [230, 0]
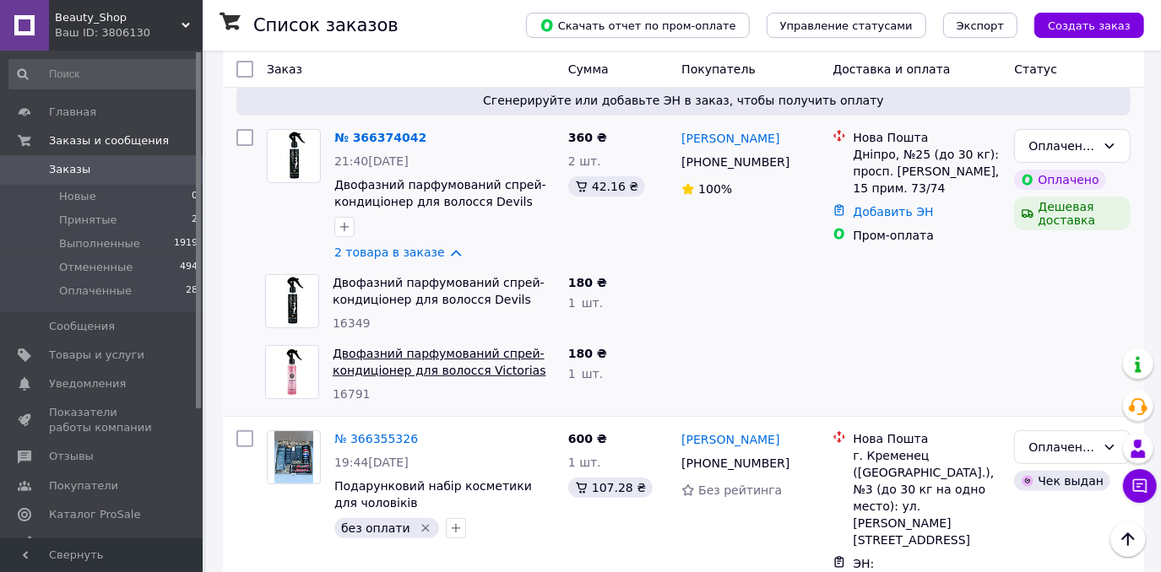
click at [421, 356] on link "Двофазний парфумований спрей-кондиціонер для волосся Victorias Secret Bombshell…" at bounding box center [440, 379] width 214 height 64
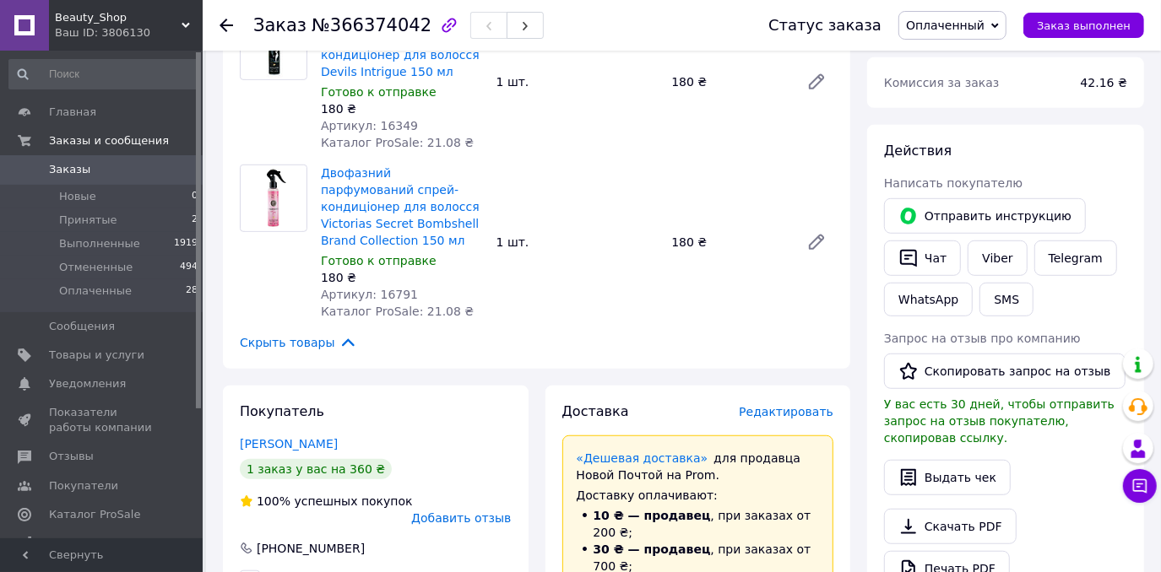
scroll to position [691, 0]
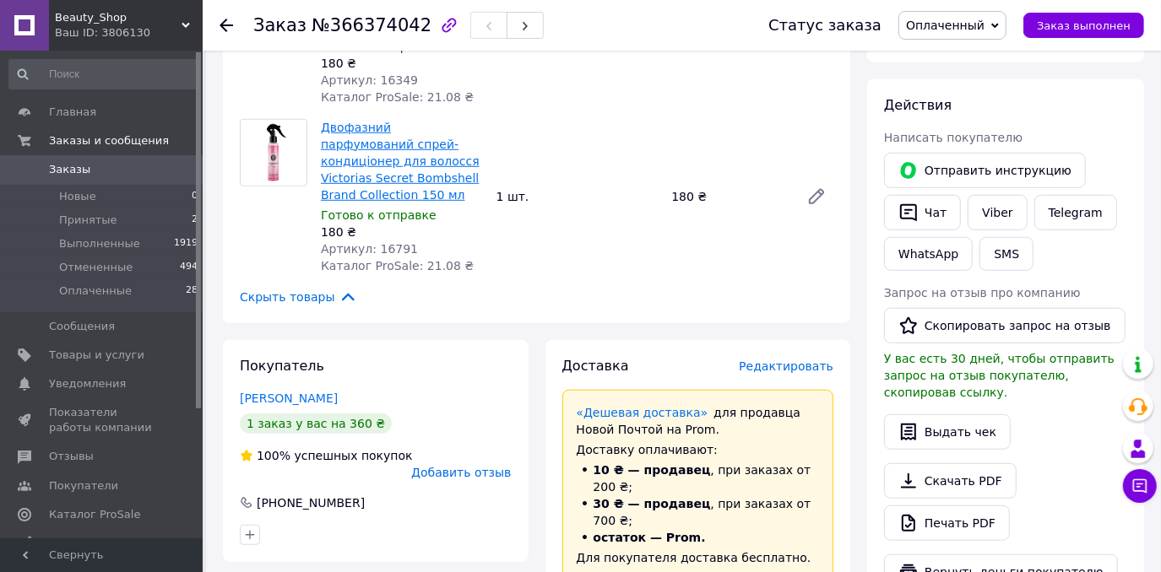
click at [366, 121] on link "Двофазний парфумований спрей-кондиціонер для волосся Victorias Secret Bombshell…" at bounding box center [400, 161] width 159 height 81
click at [139, 165] on span "Заказы" at bounding box center [102, 169] width 107 height 15
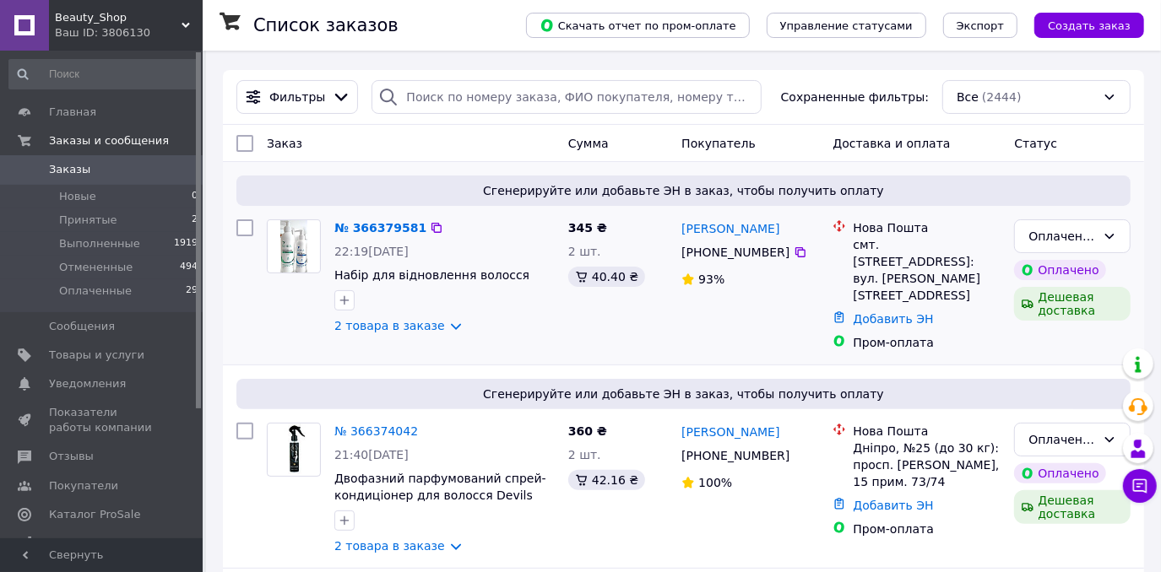
scroll to position [153, 0]
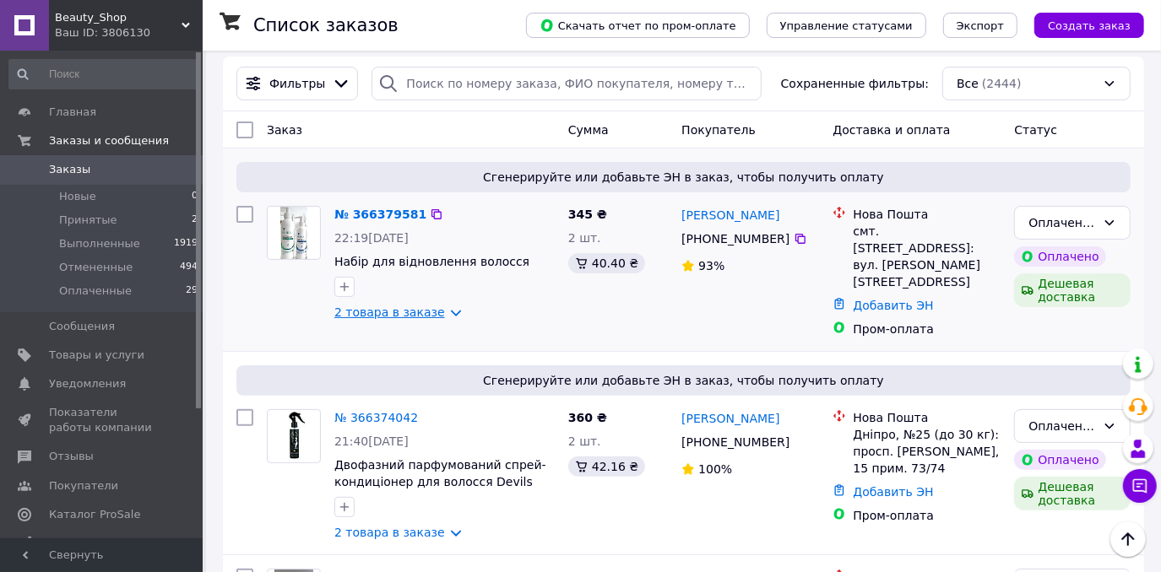
click at [432, 316] on link "2 товара в заказе" at bounding box center [389, 313] width 111 height 14
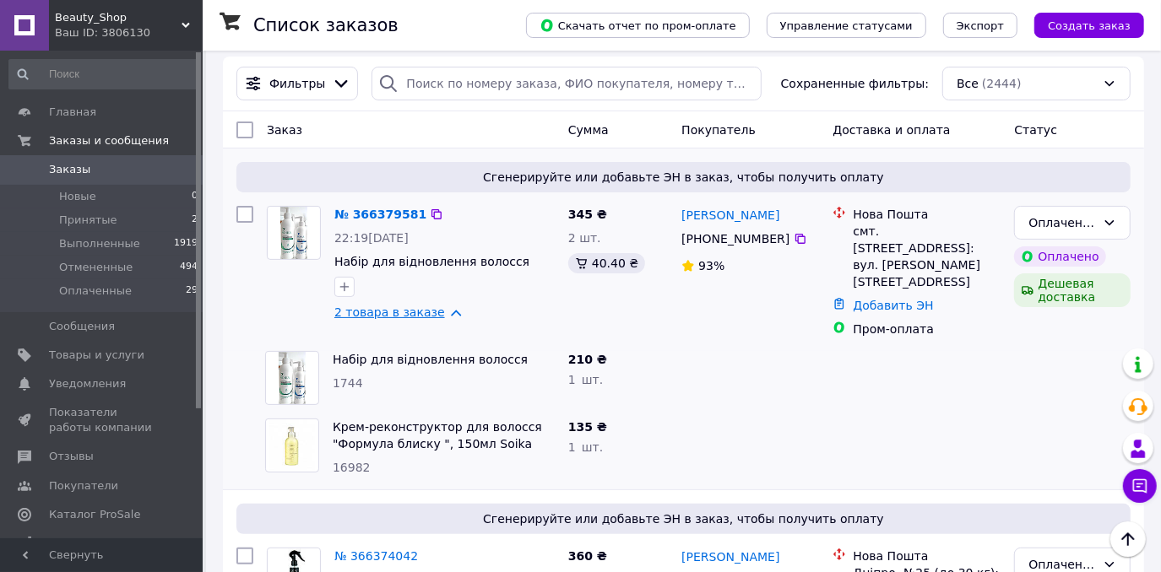
click at [437, 317] on link "2 товара в заказе" at bounding box center [389, 313] width 111 height 14
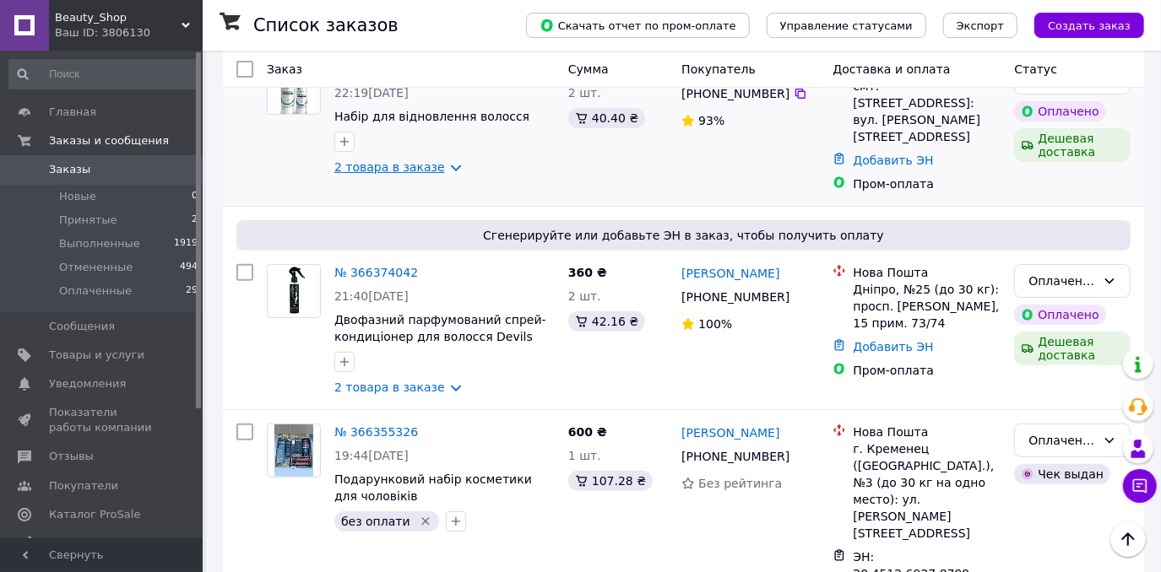
scroll to position [306, 0]
